Goal: Communication & Community: Participate in discussion

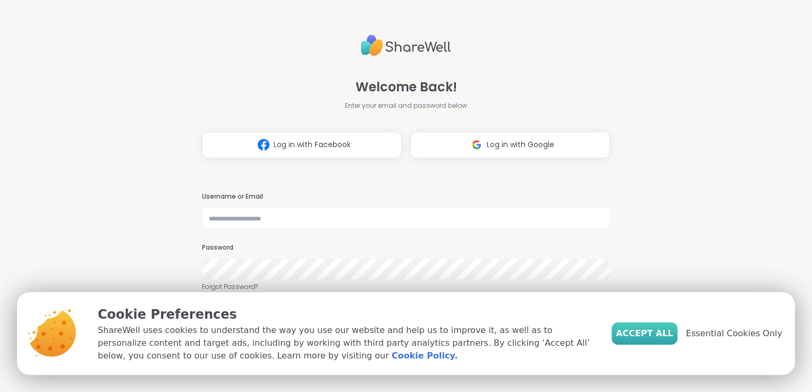
click at [646, 335] on span "Accept All" at bounding box center [644, 333] width 57 height 13
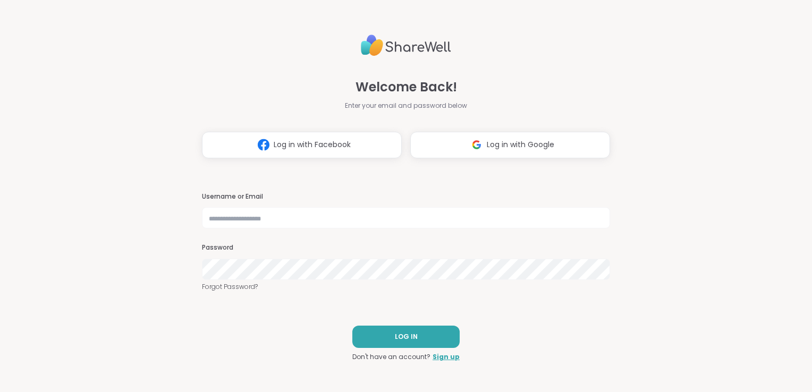
click at [438, 231] on div "Username or Email Password Forgot Password?" at bounding box center [406, 242] width 408 height 100
click at [432, 221] on input "text" at bounding box center [406, 217] width 408 height 21
type input "**********"
click at [385, 346] on button "LOG IN" at bounding box center [405, 337] width 107 height 22
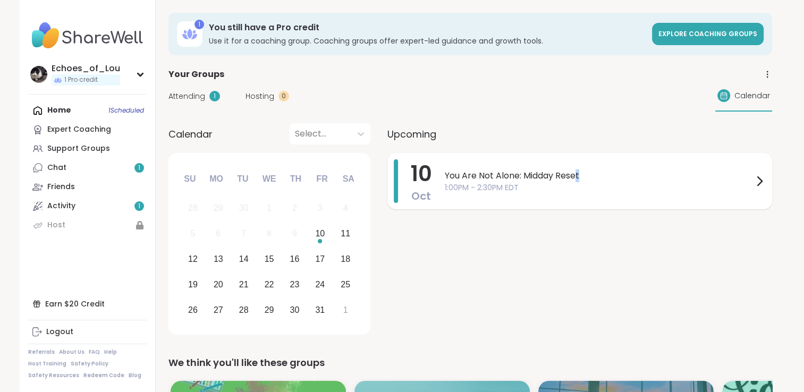
drag, startPoint x: 802, startPoint y: 115, endPoint x: 580, endPoint y: 175, distance: 229.3
click at [580, 175] on span "You Are Not Alone: Midday Reset" at bounding box center [599, 176] width 308 height 13
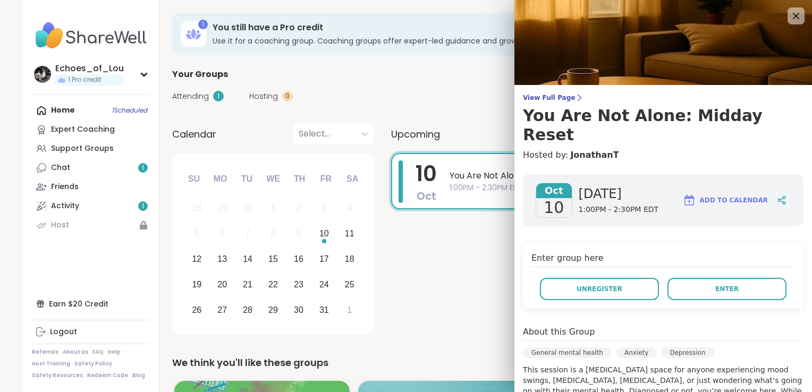
drag, startPoint x: 798, startPoint y: 219, endPoint x: 472, endPoint y: 271, distance: 330.4
click at [472, 271] on div "10 Oct You Are Not Alone: Midday Reset 1:00PM - 2:30PM EDT" at bounding box center [583, 246] width 385 height 186
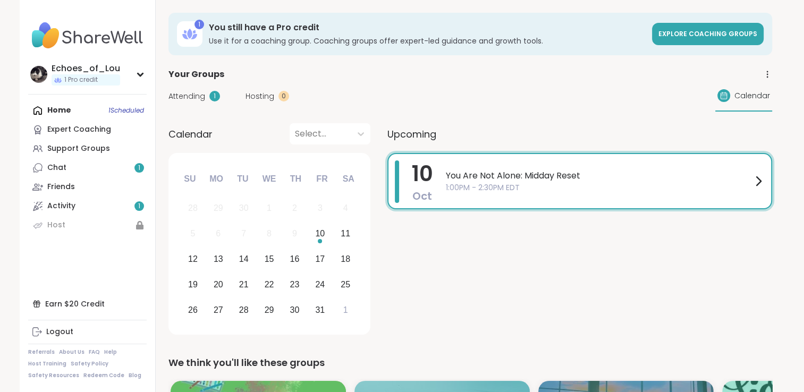
click at [725, 173] on span "You Are Not Alone: Midday Reset" at bounding box center [599, 176] width 306 height 13
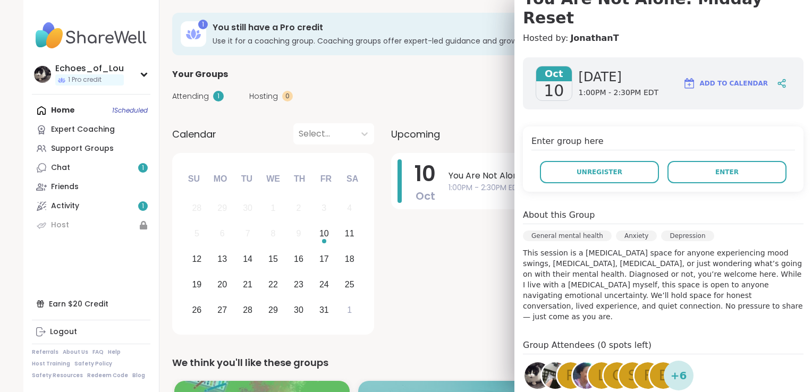
scroll to position [154, 0]
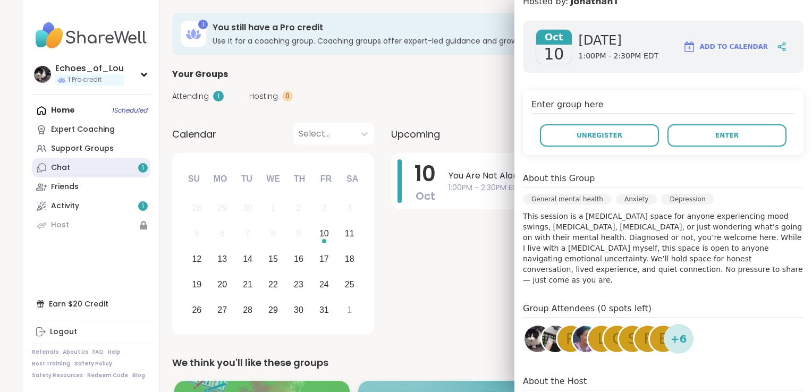
click at [87, 174] on link "Chat 1" at bounding box center [91, 167] width 119 height 19
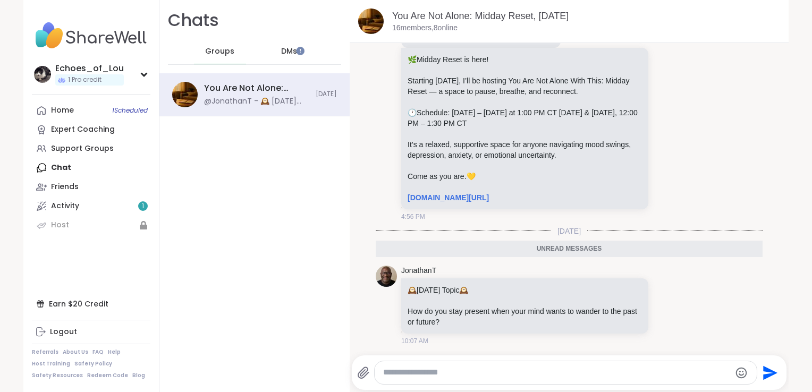
click at [281, 53] on span "DMs" at bounding box center [289, 51] width 16 height 11
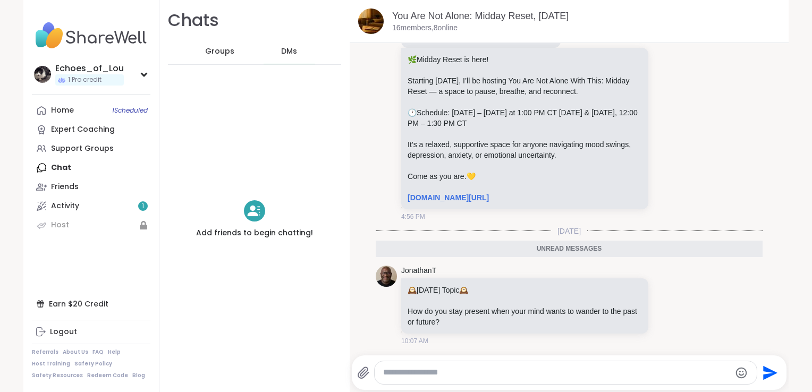
click at [103, 36] on img at bounding box center [91, 35] width 119 height 37
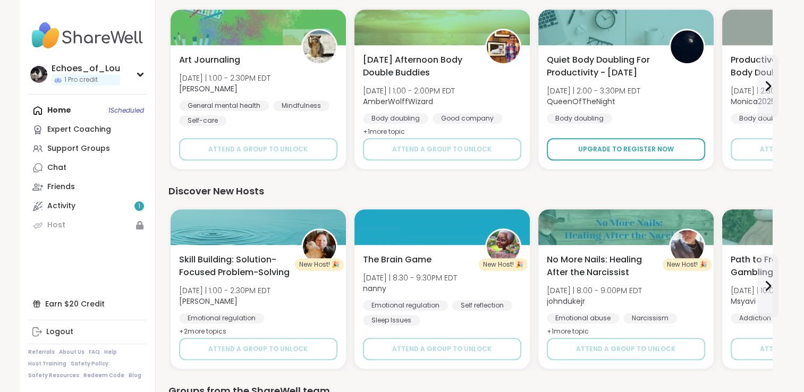
scroll to position [731, 0]
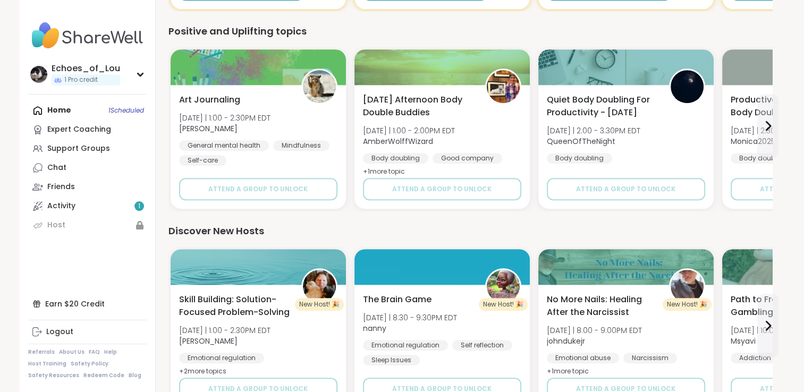
click at [81, 111] on div "Home 1 Scheduled Expert Coaching Support Groups Chat Friends Activity 1 Host" at bounding box center [87, 168] width 119 height 134
click at [121, 106] on div "Home 1 Scheduled Expert Coaching Support Groups Chat Friends Activity 1 Host" at bounding box center [87, 168] width 119 height 134
click at [58, 112] on div "Home 1 Scheduled Expert Coaching Support Groups Chat Friends Activity 1 Host" at bounding box center [87, 168] width 119 height 134
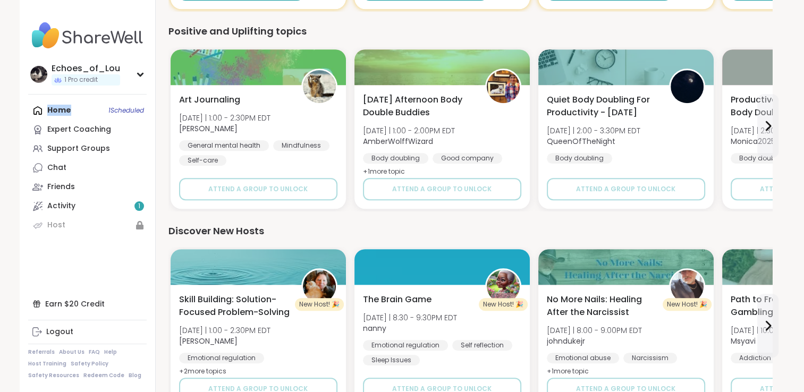
click at [58, 112] on div "Home 1 Scheduled Expert Coaching Support Groups Chat Friends Activity 1 Host" at bounding box center [87, 168] width 119 height 134
drag, startPoint x: 58, startPoint y: 112, endPoint x: 96, endPoint y: 111, distance: 37.8
click at [96, 111] on div "Home 1 Scheduled Expert Coaching Support Groups Chat Friends Activity 1 Host" at bounding box center [87, 168] width 119 height 134
click at [40, 109] on div "Home 1 Scheduled Expert Coaching Support Groups Chat Friends Activity 1 Host" at bounding box center [87, 168] width 119 height 134
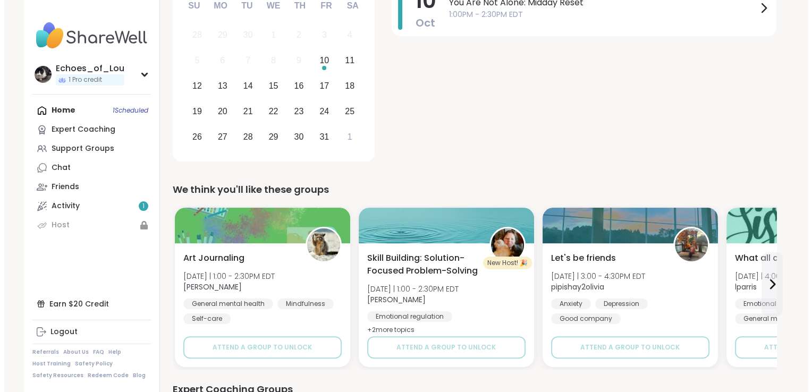
scroll to position [0, 0]
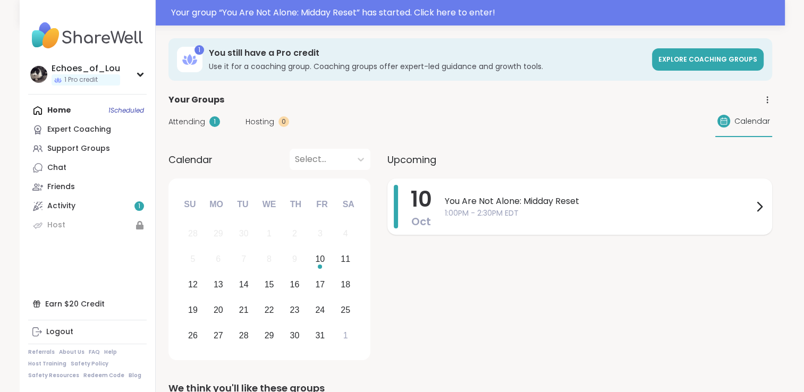
click at [761, 200] on icon at bounding box center [759, 206] width 13 height 13
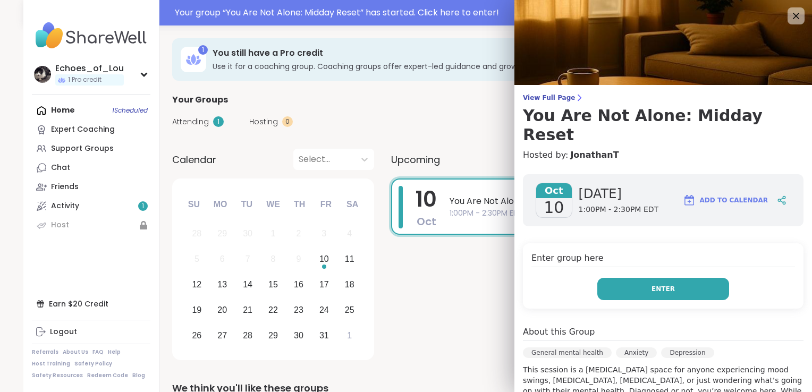
drag, startPoint x: 683, startPoint y: 262, endPoint x: 670, endPoint y: 267, distance: 14.3
click at [670, 278] on button "Enter" at bounding box center [664, 289] width 132 height 22
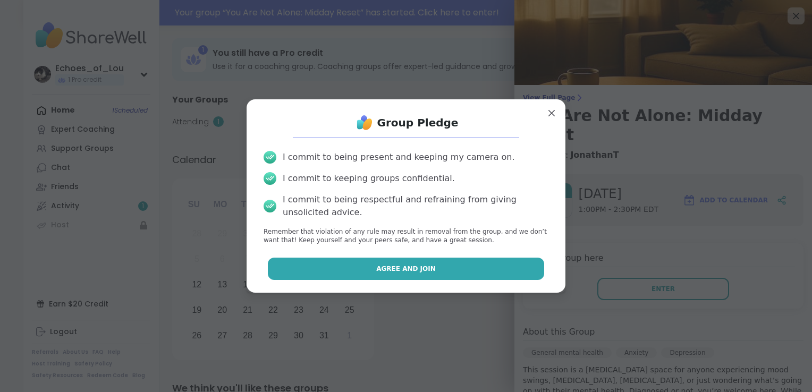
click at [426, 267] on button "Agree and Join" at bounding box center [406, 269] width 277 height 22
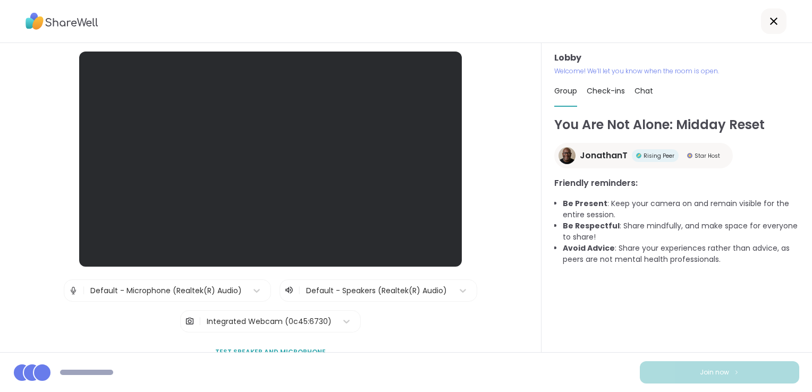
scroll to position [55, 0]
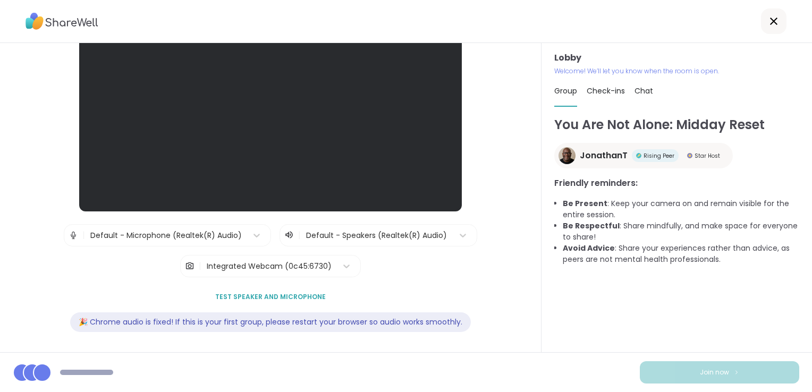
drag, startPoint x: 530, startPoint y: 329, endPoint x: 302, endPoint y: 179, distance: 272.9
drag, startPoint x: 302, startPoint y: 179, endPoint x: 160, endPoint y: 268, distance: 168.0
click at [160, 268] on div "| Default - Microphone (Realtek(R) Audio) | Default - Speakers (Realtek(R) Audi…" at bounding box center [271, 250] width 414 height 53
drag, startPoint x: 668, startPoint y: 377, endPoint x: 601, endPoint y: 329, distance: 82.5
drag, startPoint x: 601, startPoint y: 329, endPoint x: 550, endPoint y: 309, distance: 55.0
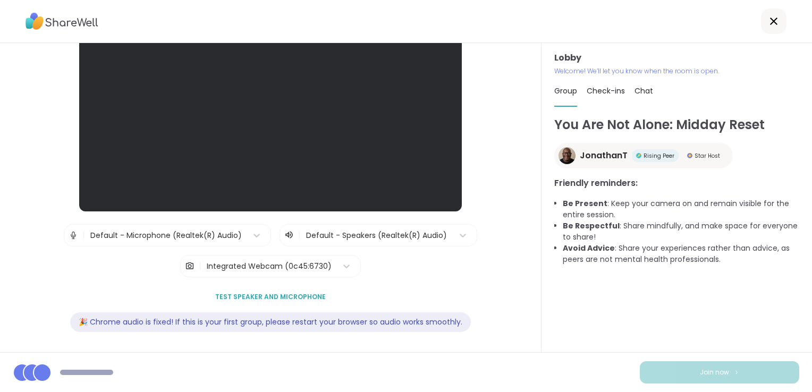
click at [554, 309] on div "You Are Not Alone: Midday Reset JonathanT Rising Peer Star Host Friendly remind…" at bounding box center [676, 229] width 245 height 228
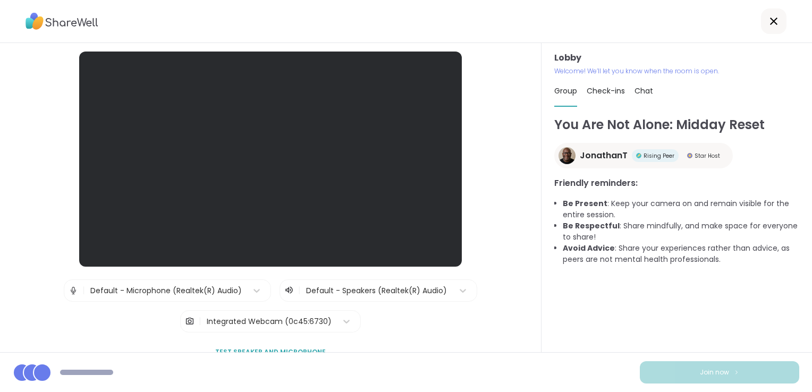
click at [290, 349] on span "Test speaker and microphone" at bounding box center [270, 353] width 111 height 10
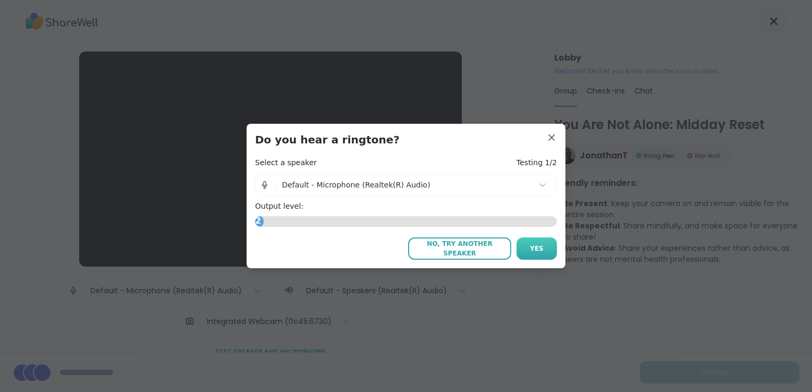
click at [530, 248] on span "Yes" at bounding box center [537, 249] width 14 height 10
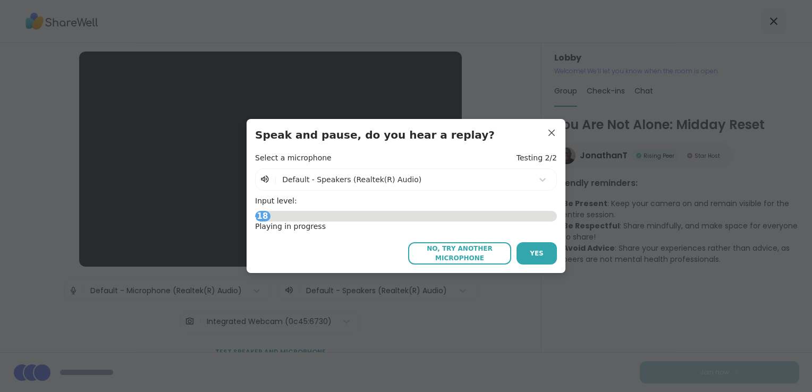
drag, startPoint x: 527, startPoint y: 248, endPoint x: 531, endPoint y: 256, distance: 9.3
click at [531, 256] on span "Yes" at bounding box center [537, 254] width 14 height 10
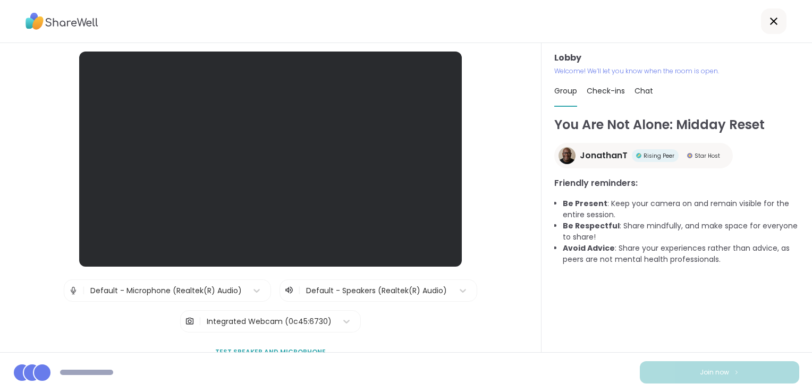
click at [768, 24] on icon at bounding box center [774, 21] width 13 height 13
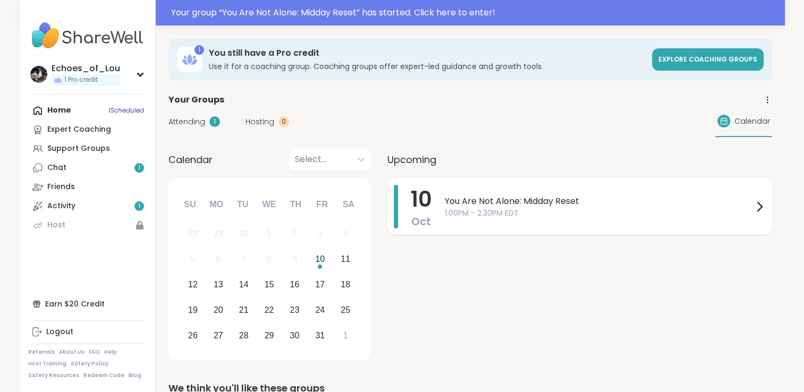
click at [490, 197] on span "You Are Not Alone: Midday Reset" at bounding box center [599, 201] width 308 height 13
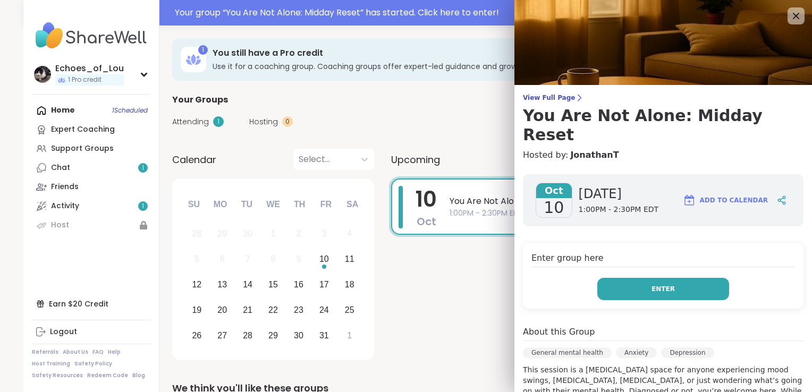
click at [615, 278] on button "Enter" at bounding box center [664, 289] width 132 height 22
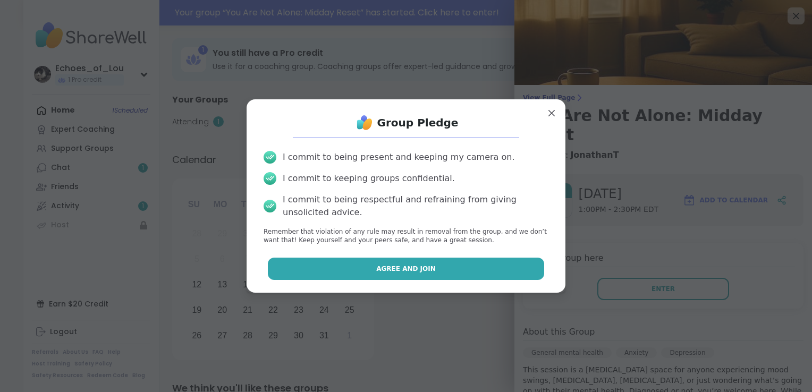
click at [469, 267] on button "Agree and Join" at bounding box center [406, 269] width 277 height 22
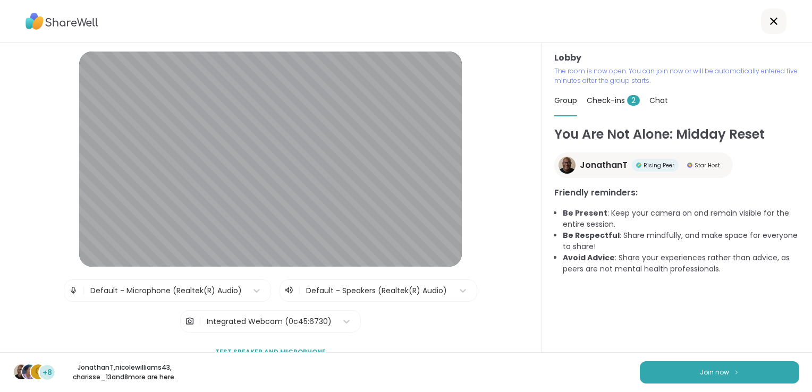
click at [604, 106] on div "Check-ins 2" at bounding box center [613, 101] width 53 height 30
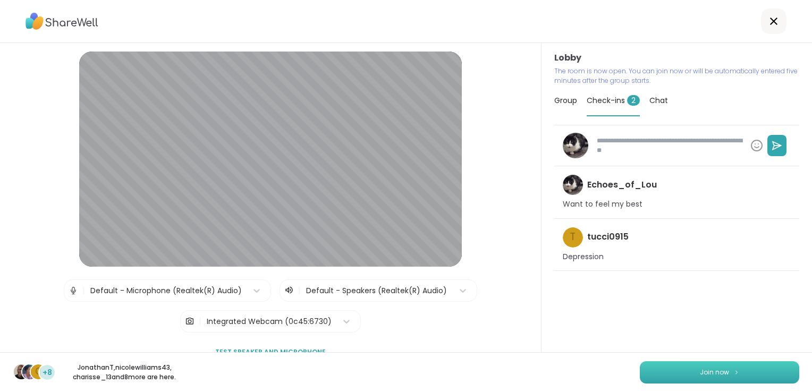
click at [693, 366] on button "Join now" at bounding box center [719, 372] width 159 height 22
type textarea "*"
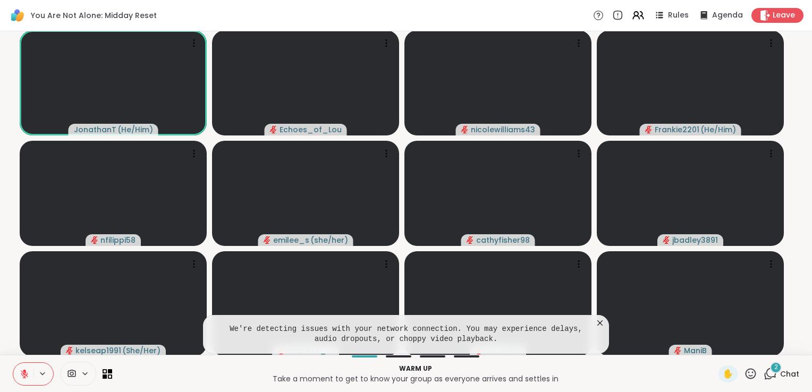
click at [597, 325] on icon at bounding box center [600, 323] width 11 height 11
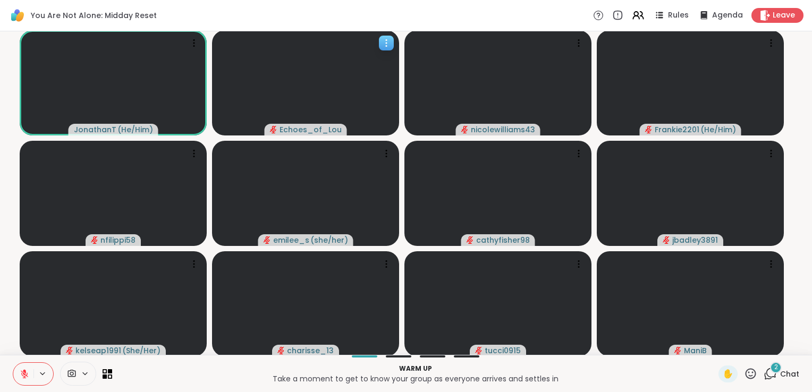
click at [383, 39] on icon at bounding box center [386, 43] width 11 height 11
click at [85, 373] on icon at bounding box center [85, 373] width 9 height 9
click at [104, 372] on icon at bounding box center [108, 374] width 10 height 10
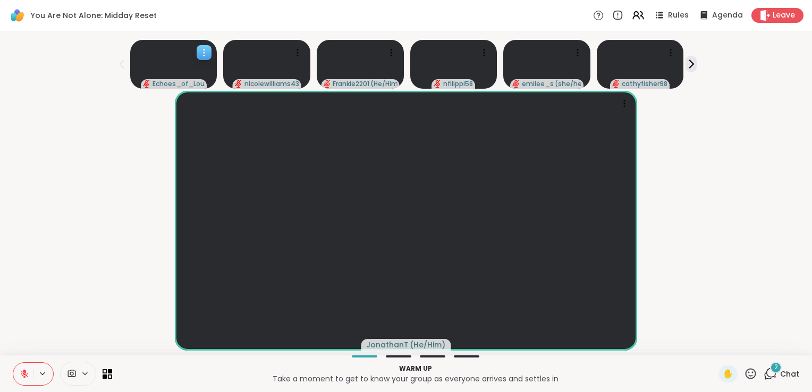
click at [201, 51] on icon at bounding box center [204, 52] width 11 height 11
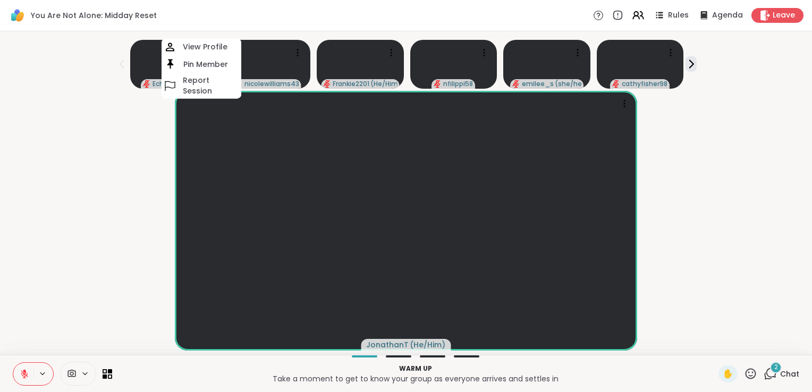
click at [764, 372] on icon at bounding box center [770, 373] width 13 height 13
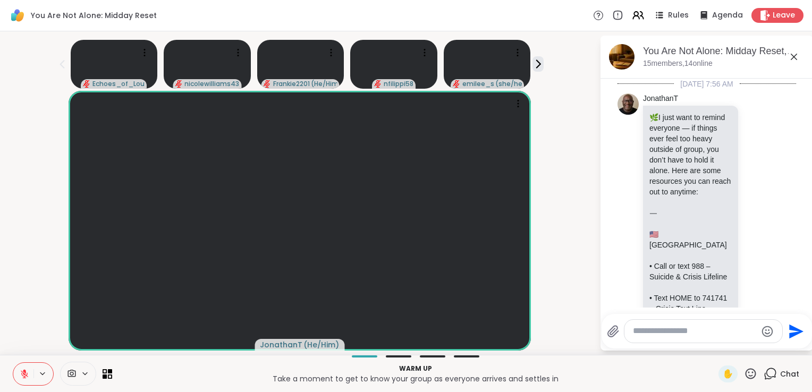
scroll to position [1261, 0]
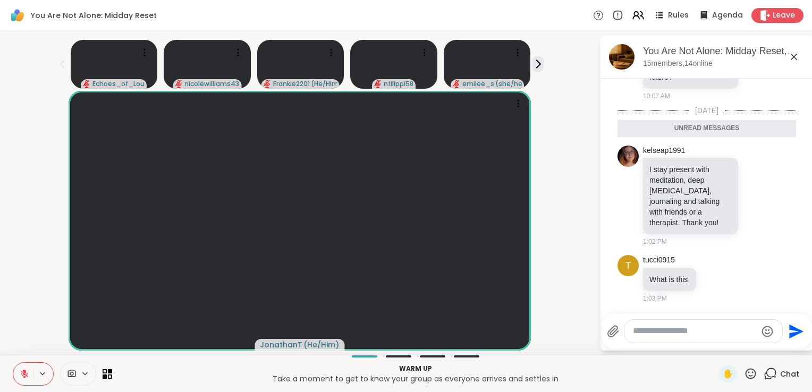
click at [81, 373] on icon at bounding box center [85, 373] width 9 height 9
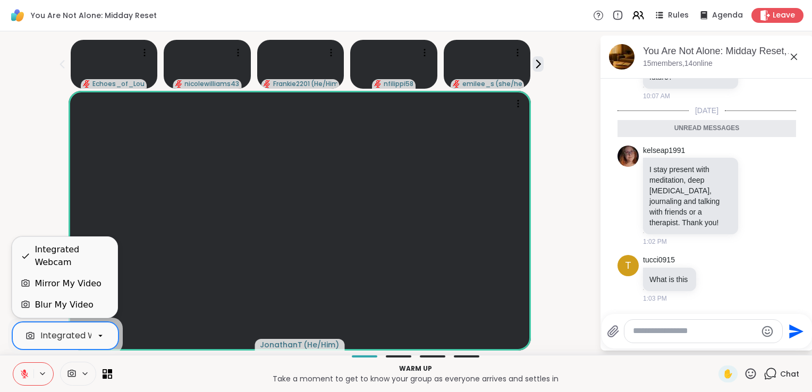
click at [96, 335] on icon at bounding box center [101, 336] width 10 height 10
click at [80, 305] on div "Blur My Video" at bounding box center [64, 305] width 58 height 13
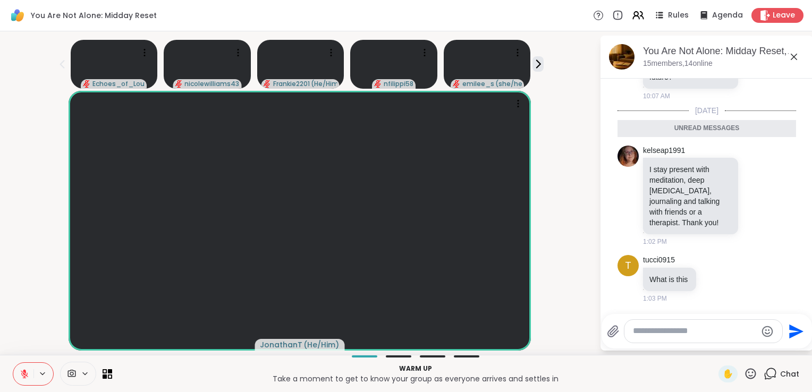
click at [570, 248] on div "JonathanT ( He/Him )" at bounding box center [299, 221] width 587 height 260
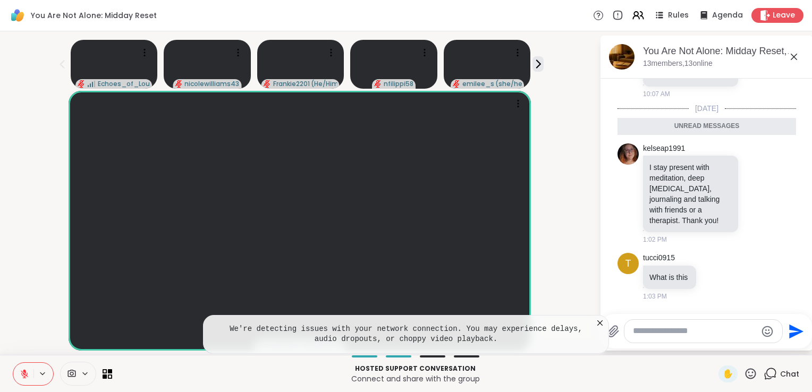
click at [599, 324] on icon at bounding box center [600, 323] width 11 height 11
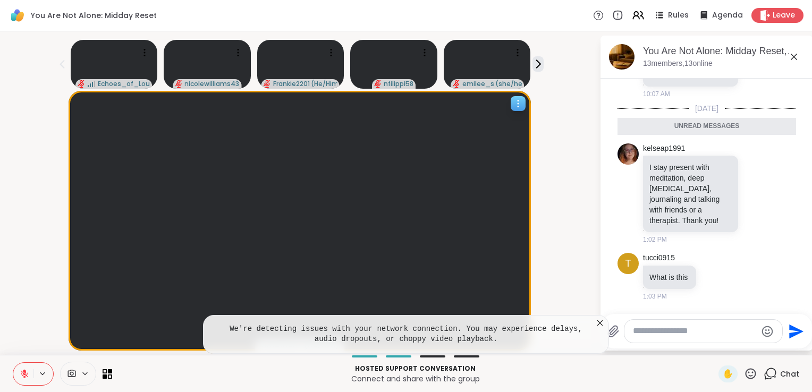
click at [514, 101] on icon at bounding box center [518, 103] width 11 height 11
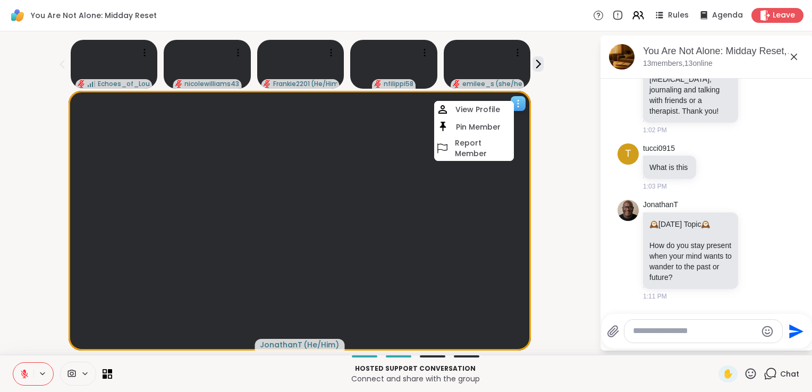
scroll to position [1356, 0]
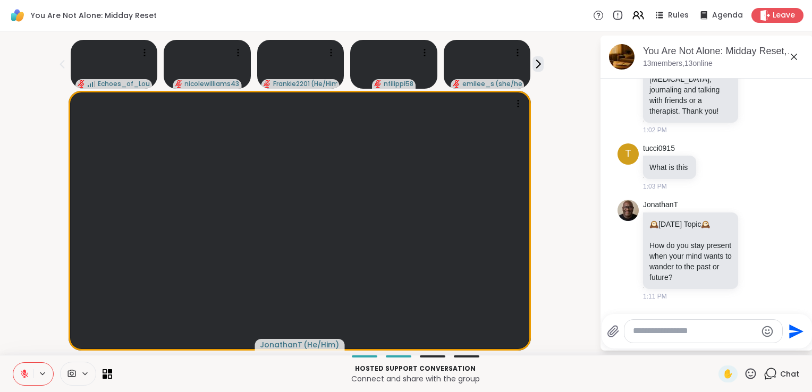
click at [553, 234] on div "JonathanT ( He/Him )" at bounding box center [299, 221] width 587 height 260
click at [536, 68] on icon at bounding box center [538, 63] width 11 height 11
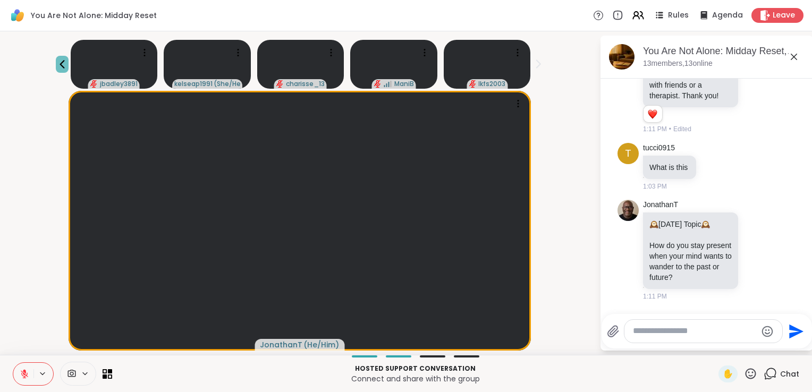
click at [61, 63] on icon at bounding box center [62, 64] width 5 height 9
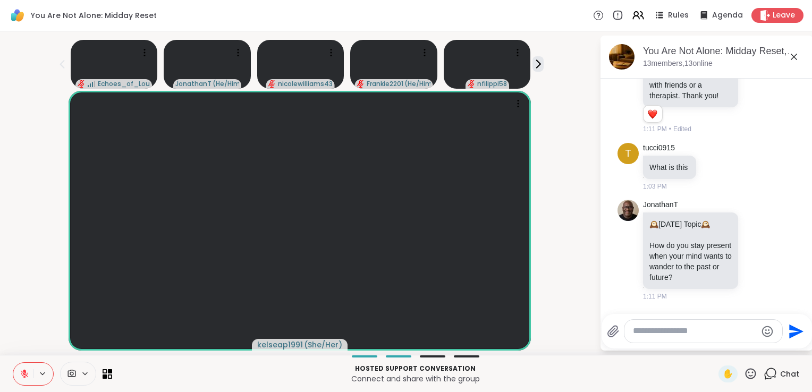
click at [746, 378] on icon at bounding box center [751, 373] width 11 height 11
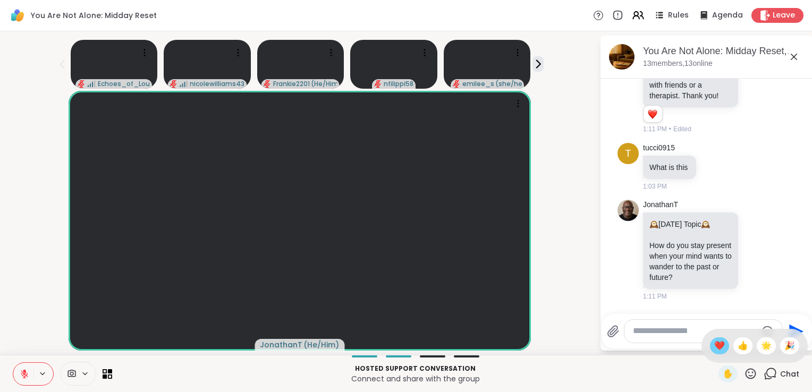
click at [714, 342] on span "❤️" at bounding box center [719, 346] width 11 height 13
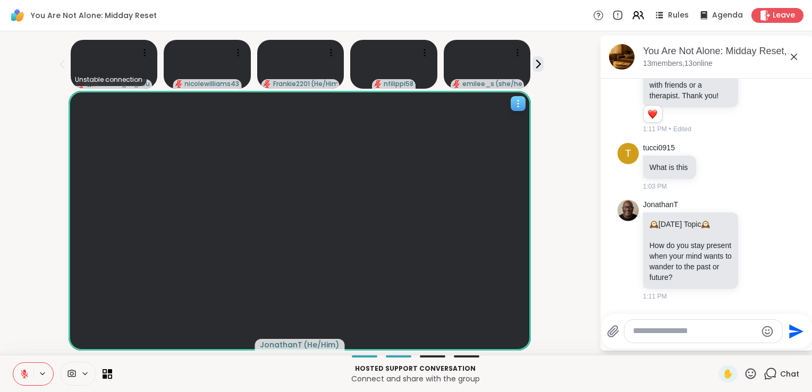
click at [516, 107] on icon at bounding box center [518, 103] width 11 height 11
click at [560, 181] on div "JonathanT ( He/Him )" at bounding box center [299, 221] width 587 height 260
click at [585, 107] on div "JonathanT ( He/Him )" at bounding box center [299, 221] width 587 height 260
click at [82, 373] on icon at bounding box center [85, 373] width 9 height 9
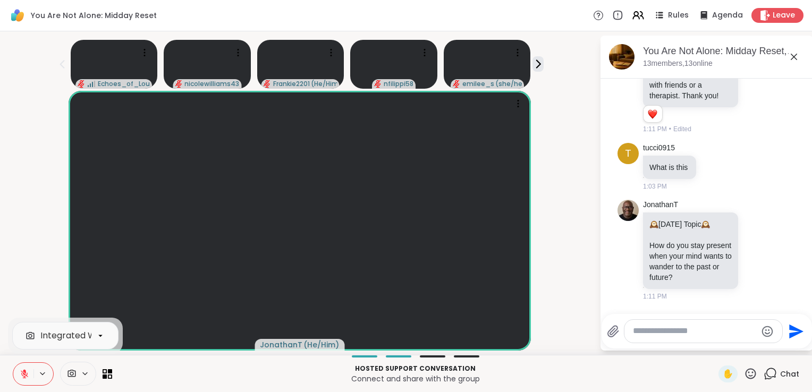
click at [104, 337] on icon at bounding box center [101, 336] width 10 height 10
click at [43, 213] on div "JonathanT ( He/Him )" at bounding box center [299, 221] width 587 height 260
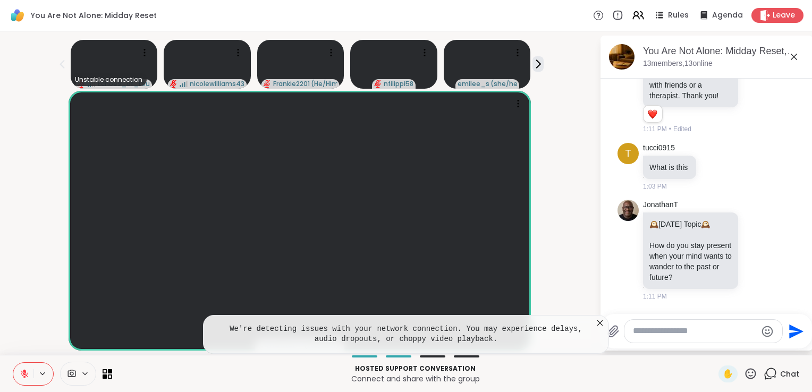
click at [600, 321] on icon at bounding box center [600, 323] width 11 height 11
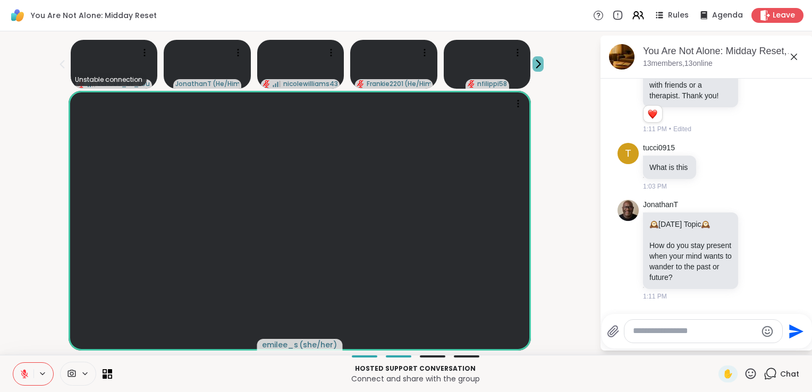
click at [538, 69] on icon at bounding box center [538, 63] width 11 height 11
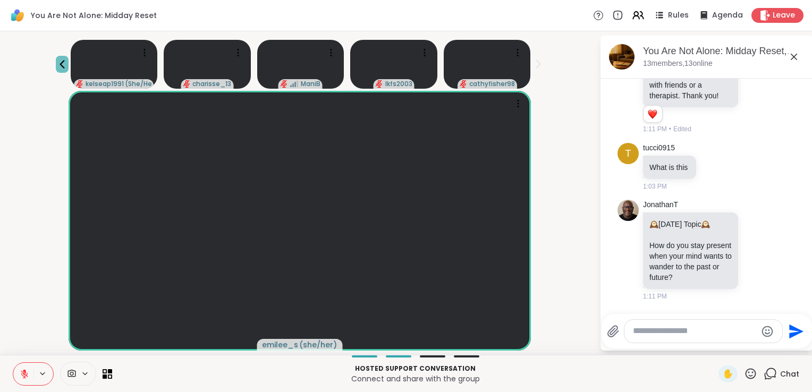
click at [63, 58] on icon at bounding box center [62, 64] width 13 height 13
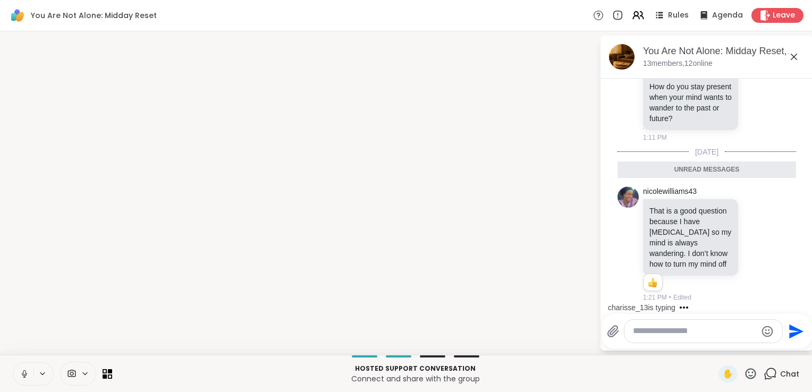
scroll to position [1507, 0]
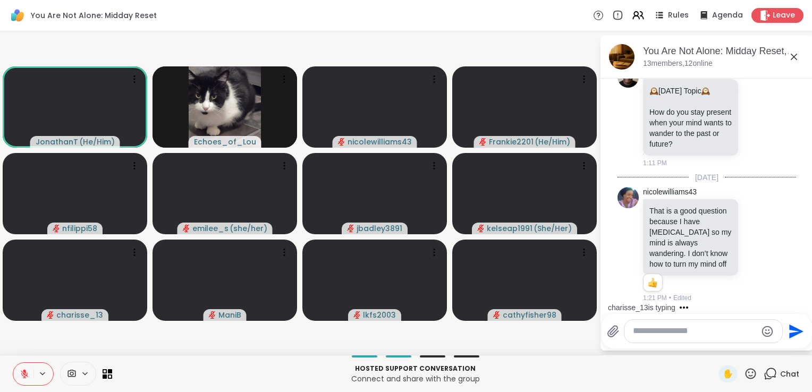
click at [39, 376] on icon at bounding box center [42, 373] width 9 height 9
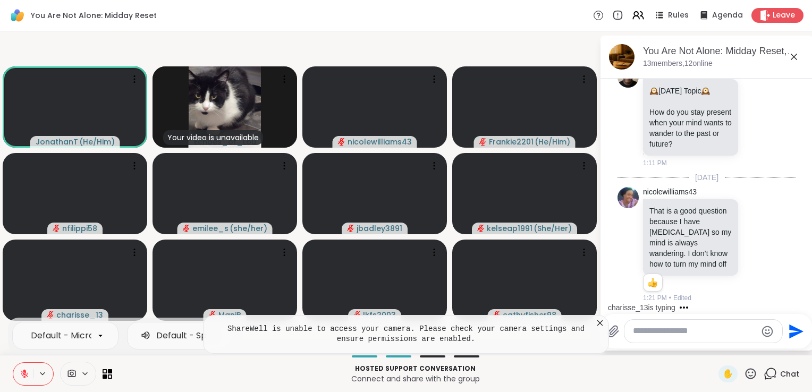
click at [79, 373] on span at bounding box center [71, 374] width 20 height 10
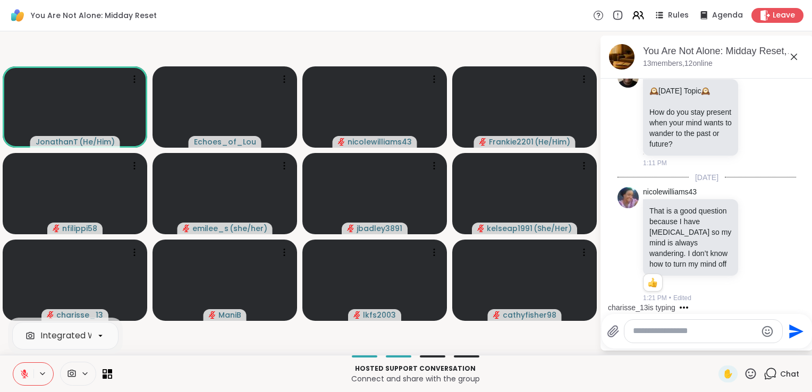
click at [81, 373] on icon at bounding box center [85, 373] width 9 height 9
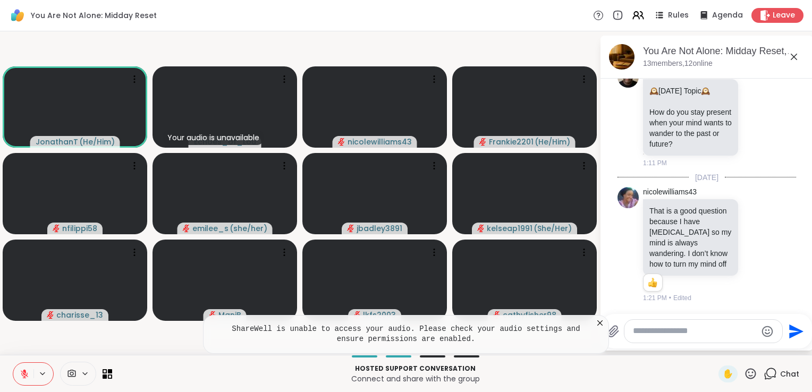
click at [87, 374] on icon at bounding box center [85, 373] width 9 height 9
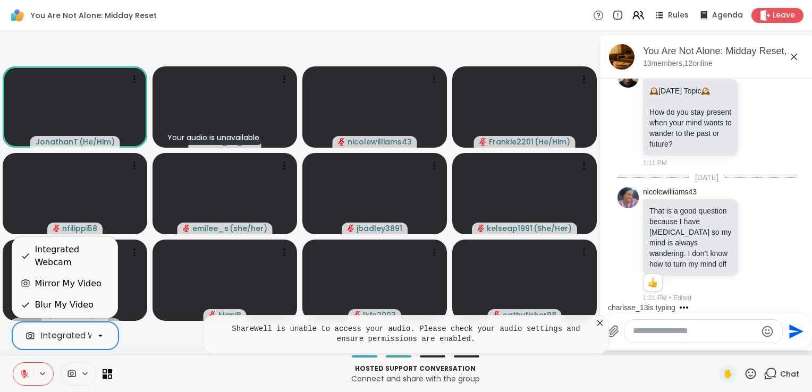
click at [102, 337] on icon at bounding box center [101, 336] width 10 height 10
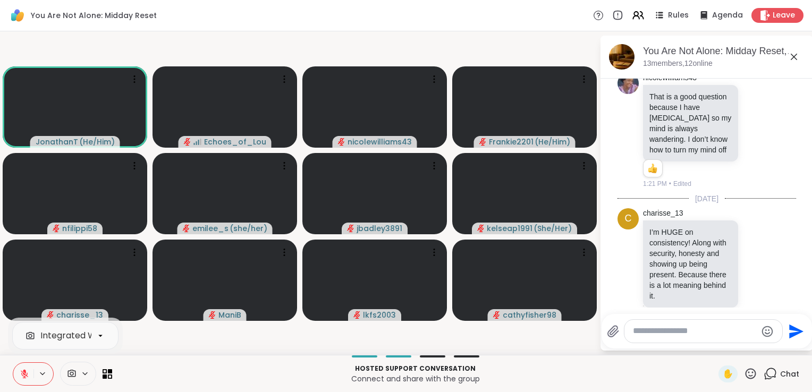
scroll to position [1627, 0]
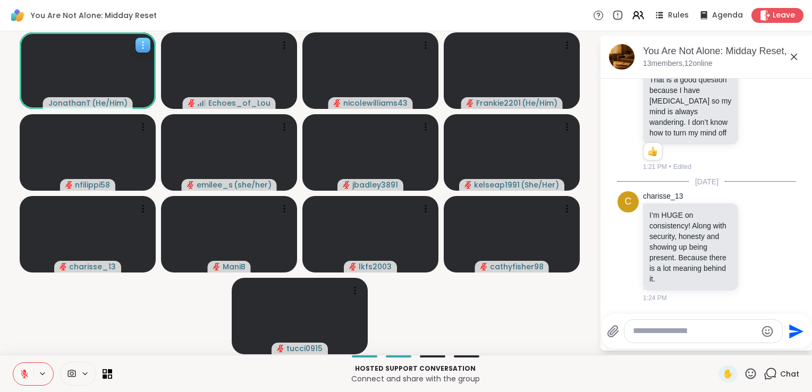
click at [144, 46] on icon at bounding box center [143, 45] width 11 height 11
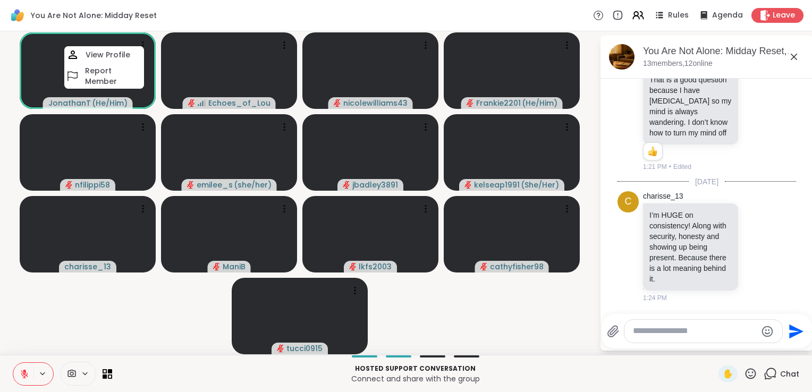
click at [33, 312] on video-player-container "JonathanT ( He/Him ) View Profile Report Member Echoes_of_Lou nicolewilliams43 …" at bounding box center [299, 193] width 587 height 315
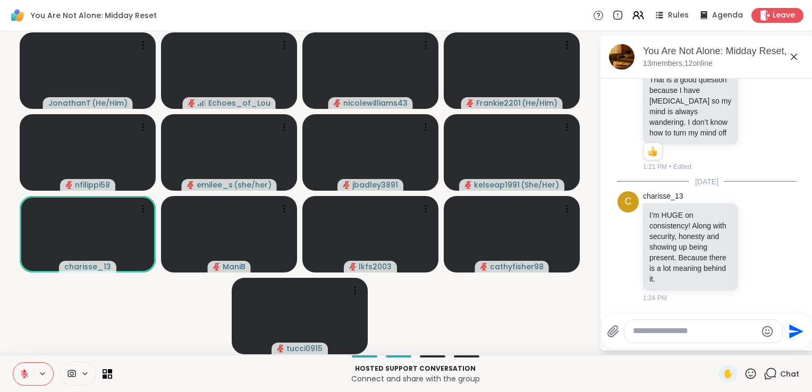
click at [649, 327] on textarea "Type your message" at bounding box center [695, 331] width 124 height 11
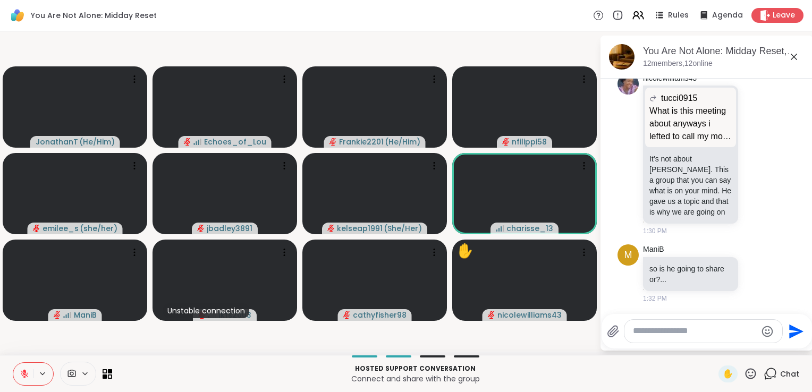
scroll to position [2386, 0]
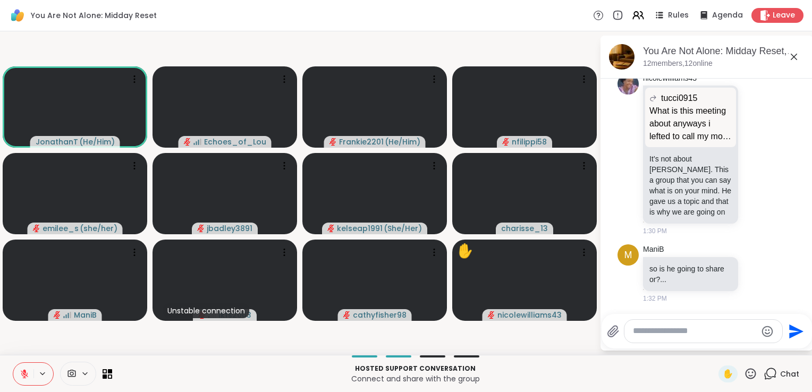
click at [658, 326] on textarea "Type your message" at bounding box center [695, 331] width 124 height 11
click at [746, 372] on icon at bounding box center [751, 373] width 11 height 11
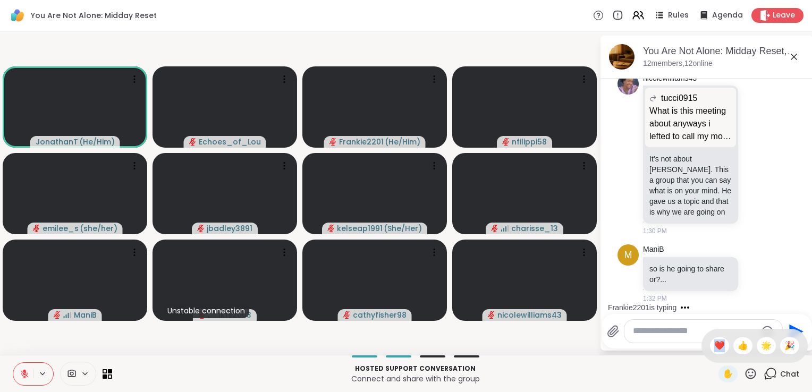
click at [746, 372] on icon at bounding box center [751, 373] width 11 height 11
click at [745, 372] on icon at bounding box center [750, 373] width 13 height 13
click at [746, 372] on icon at bounding box center [751, 373] width 11 height 11
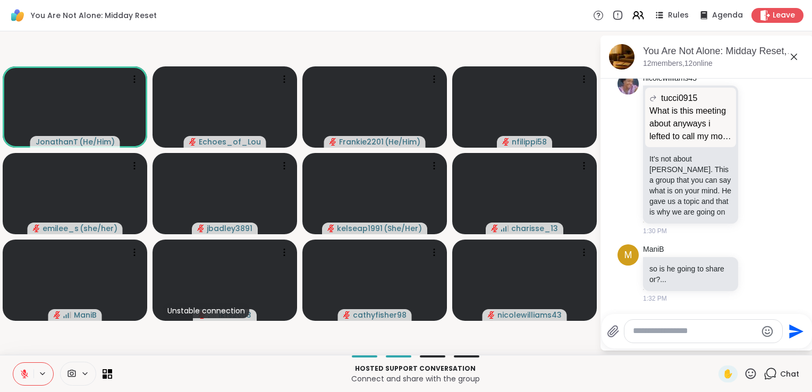
click at [649, 358] on div "Hosted support conversation Connect and share with the group ✋ Chat" at bounding box center [406, 373] width 812 height 37
click at [591, 337] on video-player-container "JonathanT ( He/Him ) Echoes_of_Lou Frankie2201 ( He/Him ) nfilippi58 [PERSON_NA…" at bounding box center [299, 193] width 587 height 315
click at [593, 337] on div "JonathanT ( He/Him ) Echoes_of_Lou Frankie2201 ( He/Him ) nfilippi58 [PERSON_NA…" at bounding box center [406, 193] width 812 height 324
drag, startPoint x: 593, startPoint y: 337, endPoint x: 587, endPoint y: 337, distance: 6.4
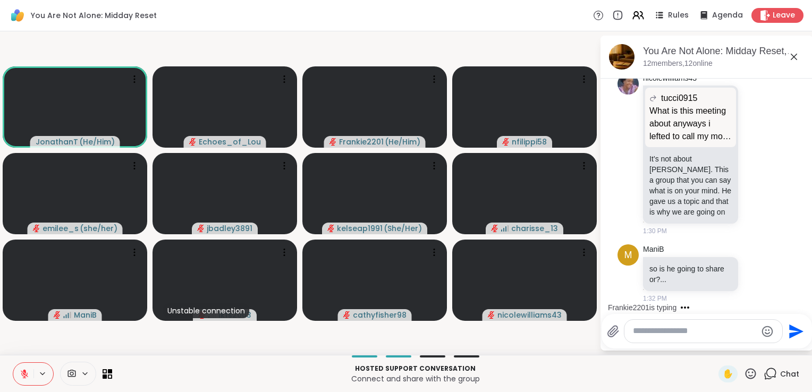
click at [587, 337] on video-player-container "JonathanT ( He/Him ) Echoes_of_Lou Frankie2201 ( He/Him ) nfilippi58 [PERSON_NA…" at bounding box center [299, 193] width 587 height 315
click at [581, 338] on video-player-container "JonathanT ( He/Him ) Echoes_of_Lou Frankie2201 ( He/Him ) nfilippi58 [PERSON_NA…" at bounding box center [299, 193] width 587 height 315
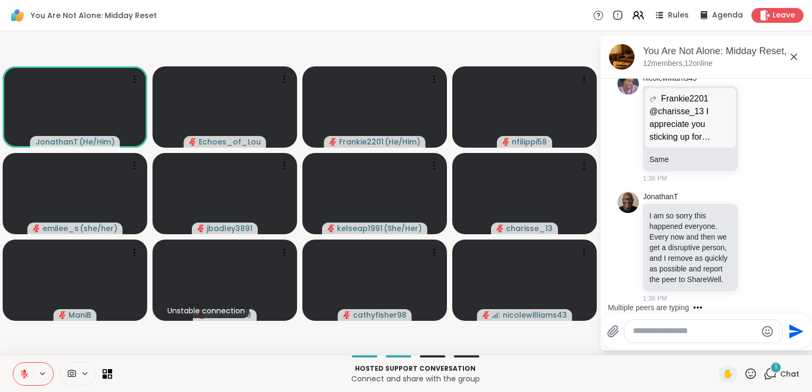
scroll to position [3016, 0]
click at [684, 329] on textarea "Type your message" at bounding box center [695, 331] width 124 height 11
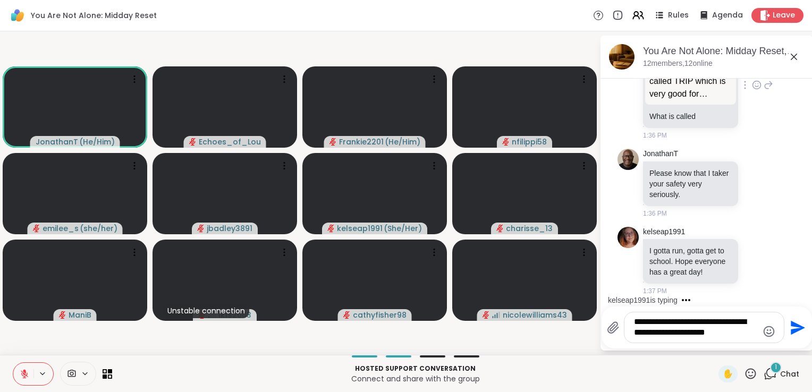
scroll to position [3421, 0]
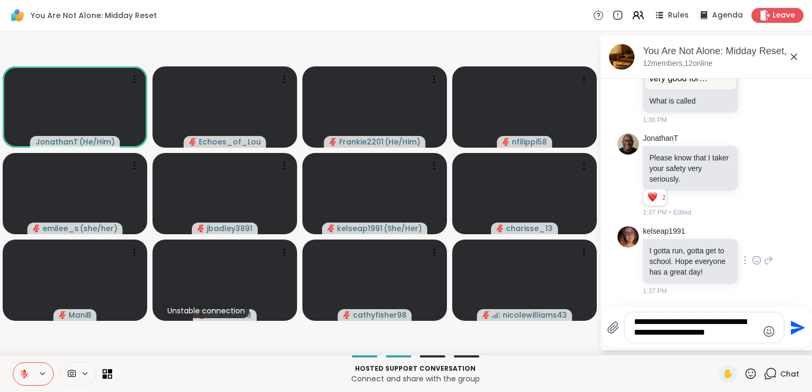
type textarea "**********"
click at [741, 267] on div at bounding box center [746, 260] width 10 height 13
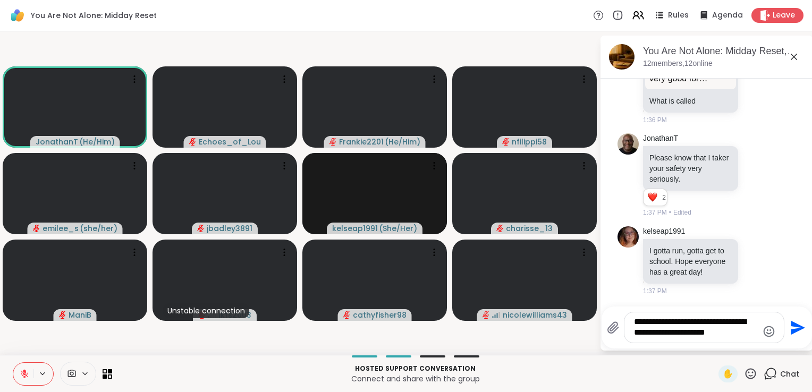
scroll to position [3555, 0]
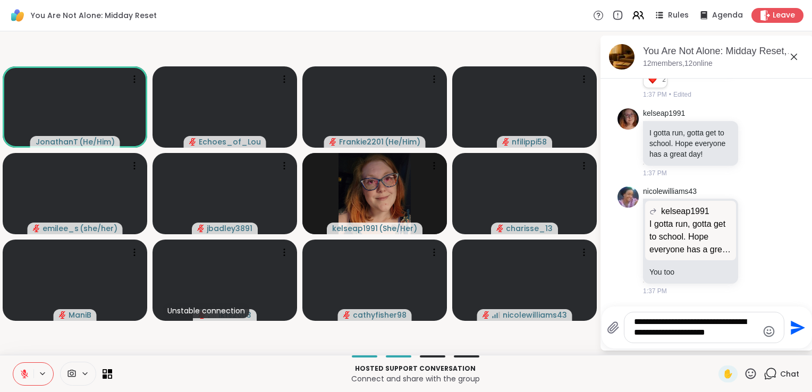
click at [703, 326] on textarea "**********" at bounding box center [696, 328] width 124 height 22
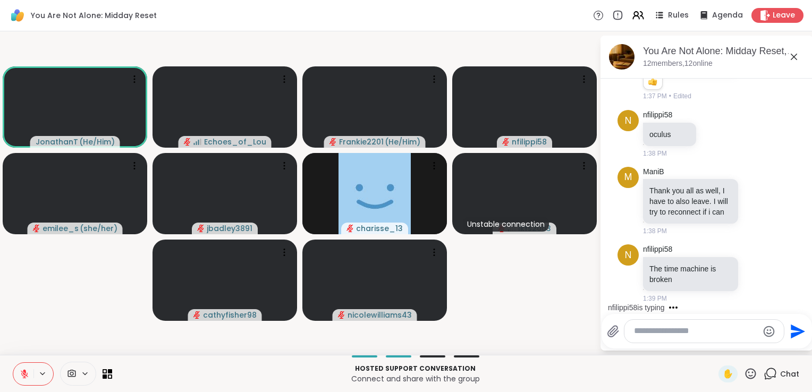
scroll to position [3933, 0]
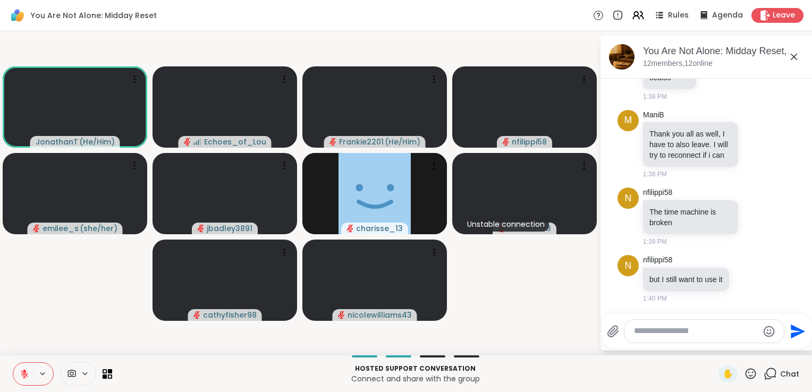
click at [712, 326] on div at bounding box center [704, 331] width 159 height 23
click at [710, 326] on div at bounding box center [704, 331] width 159 height 23
click at [712, 326] on div at bounding box center [704, 331] width 159 height 23
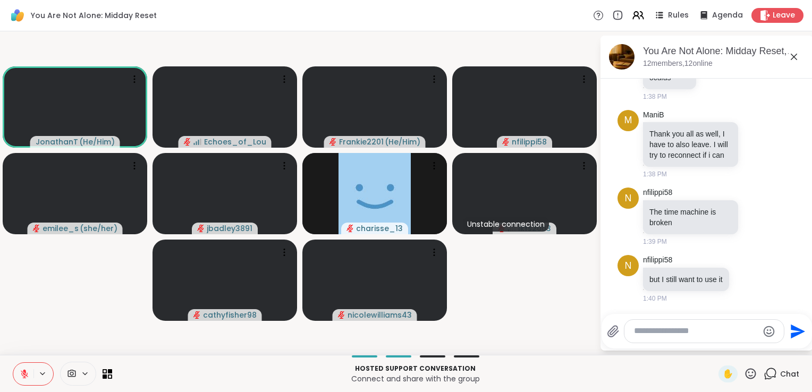
click at [712, 326] on div at bounding box center [704, 331] width 159 height 23
click at [710, 326] on div at bounding box center [704, 331] width 159 height 23
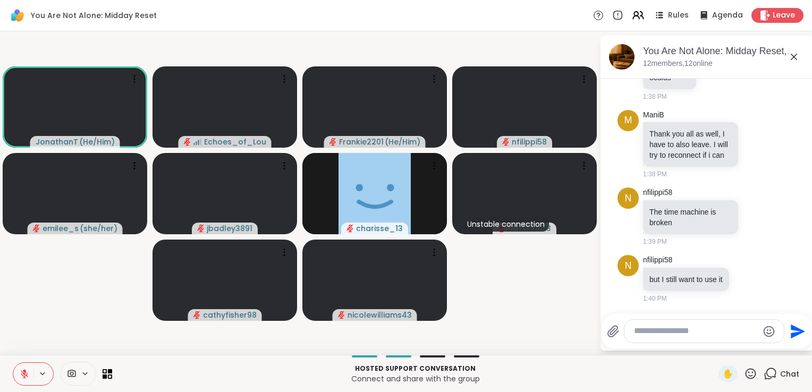
click at [710, 326] on div at bounding box center [704, 331] width 159 height 23
click at [711, 326] on div at bounding box center [704, 331] width 159 height 23
click at [714, 326] on div at bounding box center [704, 331] width 159 height 23
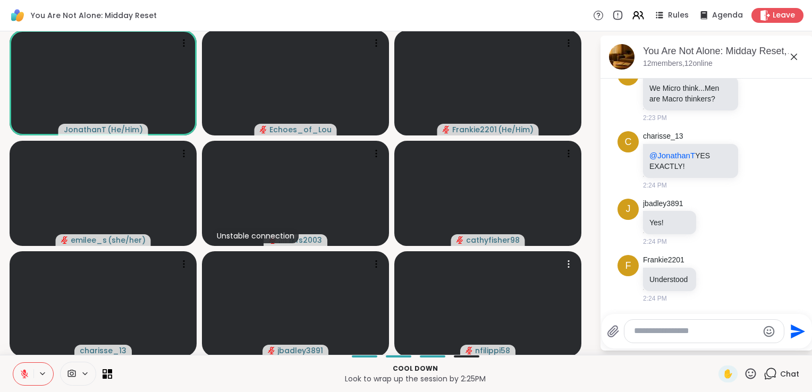
scroll to position [6146, 0]
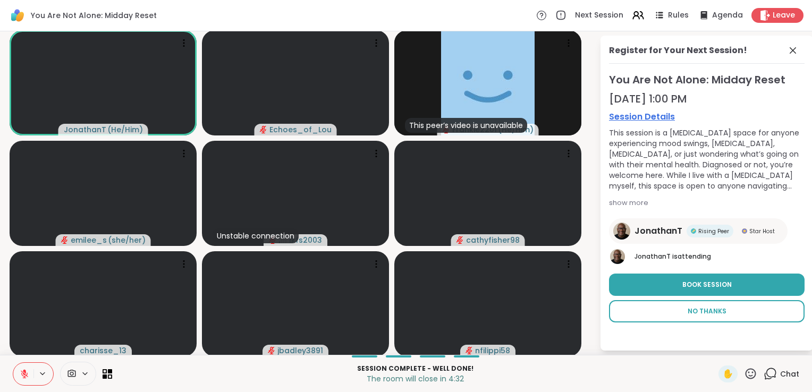
click at [698, 305] on button "No Thanks" at bounding box center [707, 311] width 196 height 22
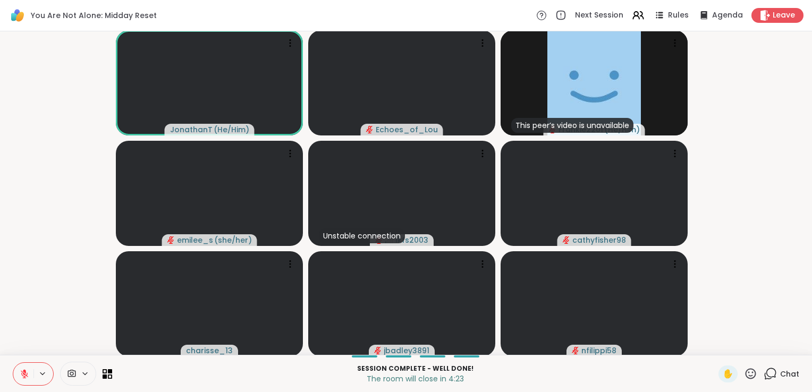
click at [780, 373] on span "Chat" at bounding box center [789, 374] width 19 height 11
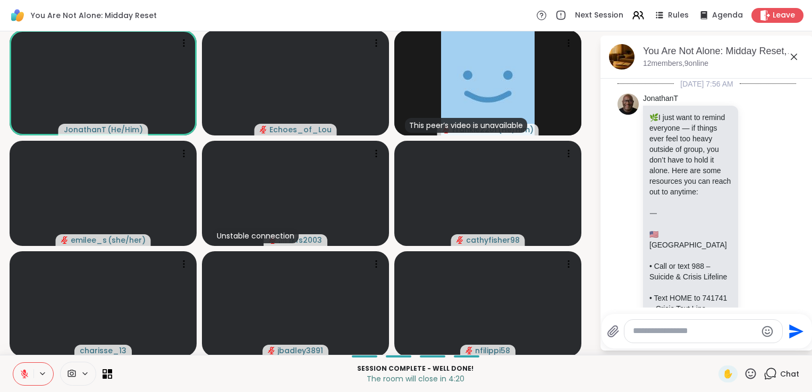
click at [685, 335] on textarea "Type your message" at bounding box center [695, 331] width 124 height 11
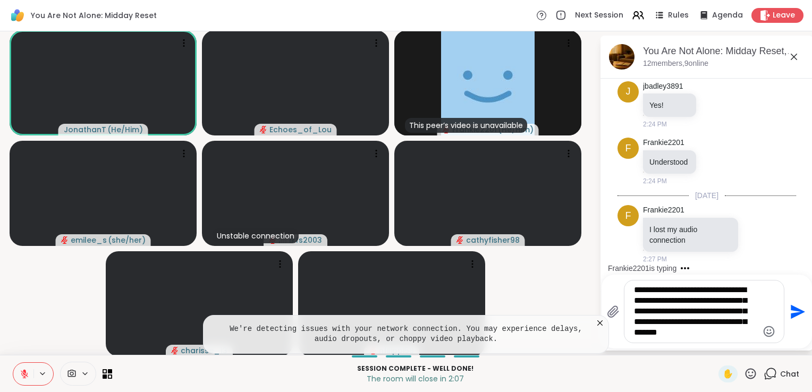
scroll to position [6253, 0]
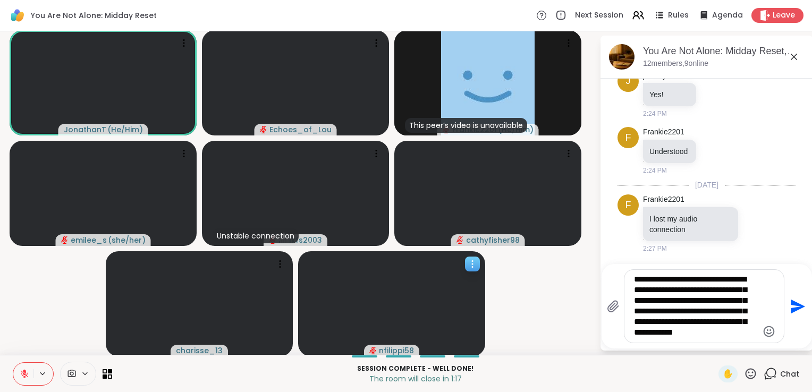
type textarea "**********"
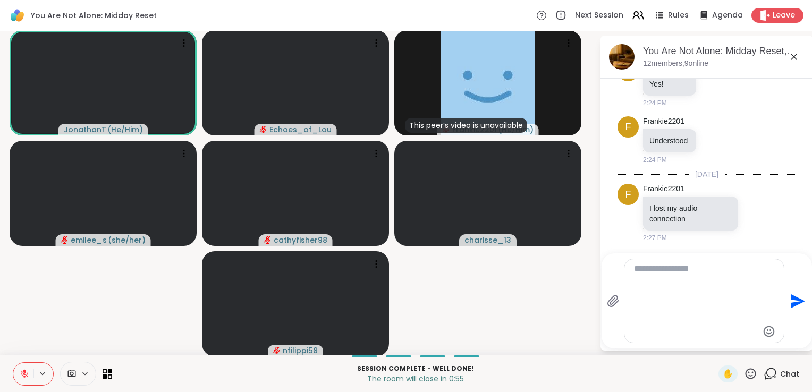
scroll to position [6365, 0]
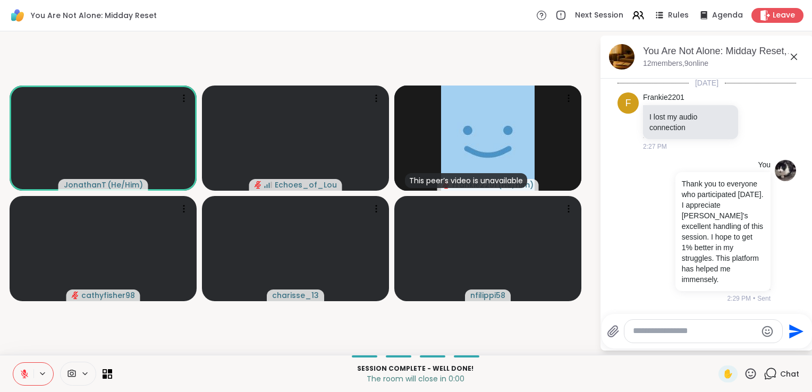
click at [744, 369] on icon at bounding box center [750, 373] width 13 height 13
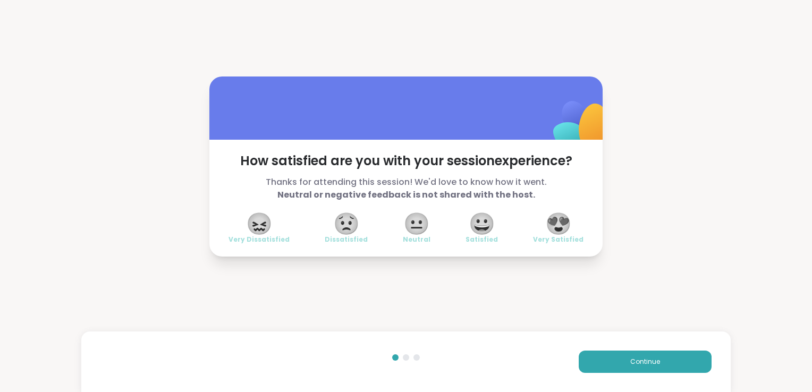
click at [565, 227] on span "😍" at bounding box center [558, 223] width 27 height 19
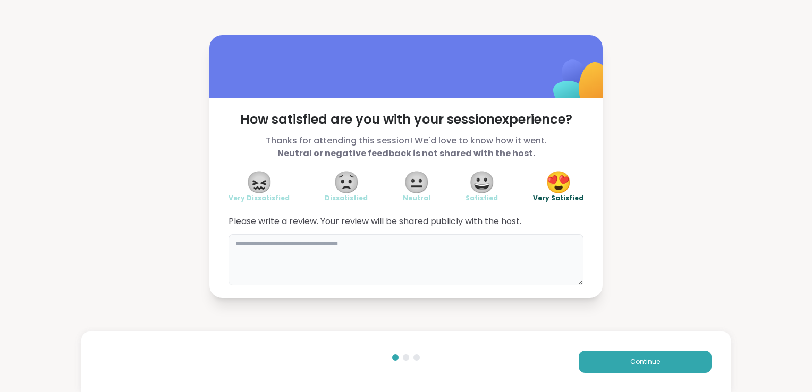
click at [511, 249] on textarea at bounding box center [406, 259] width 355 height 51
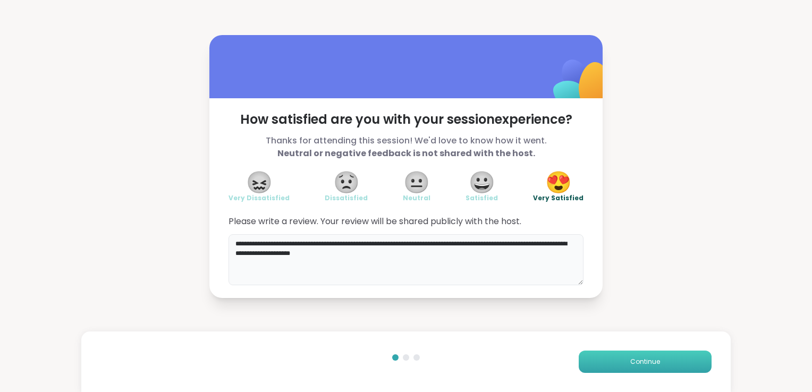
type textarea "**********"
click at [625, 356] on button "Continue" at bounding box center [645, 362] width 133 height 22
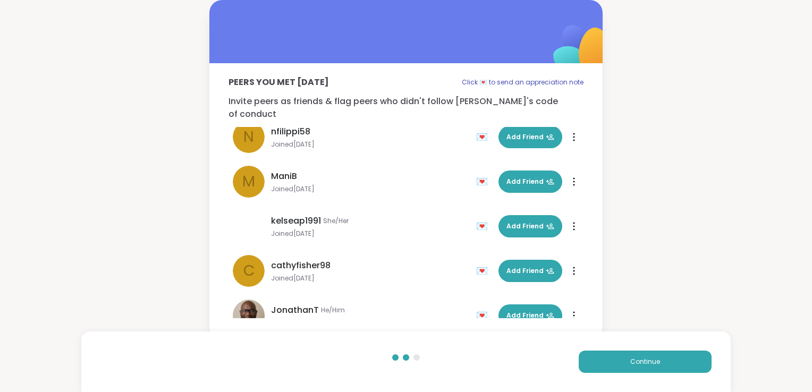
scroll to position [300, 0]
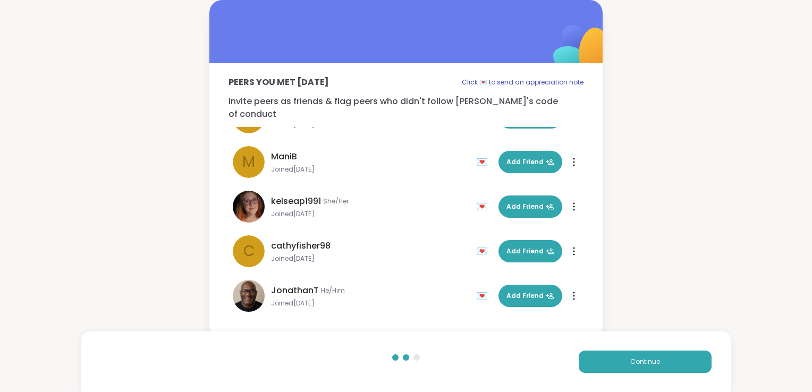
click at [574, 292] on icon at bounding box center [574, 295] width 1 height 7
click at [634, 246] on div "Peers you met today Click 💌 to send an appreciation note Invite peers as friend…" at bounding box center [406, 170] width 812 height 340
click at [609, 363] on button "Continue" at bounding box center [645, 362] width 133 height 22
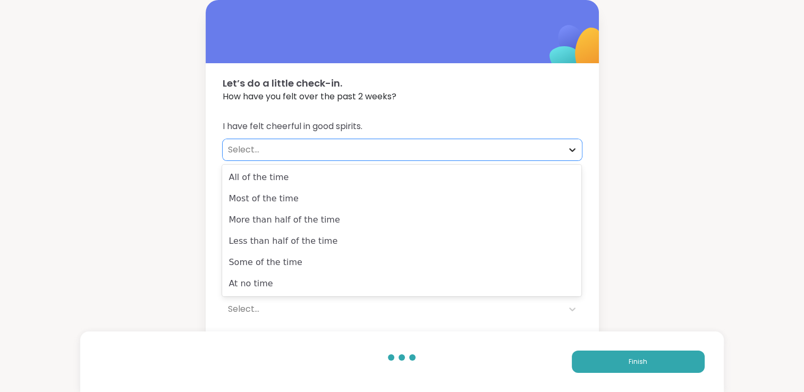
click at [576, 150] on icon at bounding box center [572, 150] width 11 height 11
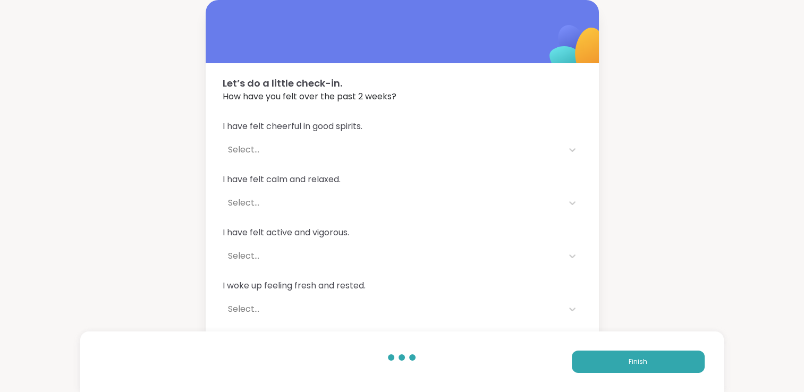
click at [646, 205] on div "Let’s do a little check-in. How have you felt over the past 2 weeks? I have fel…" at bounding box center [402, 193] width 804 height 386
click at [573, 154] on icon at bounding box center [572, 150] width 11 height 11
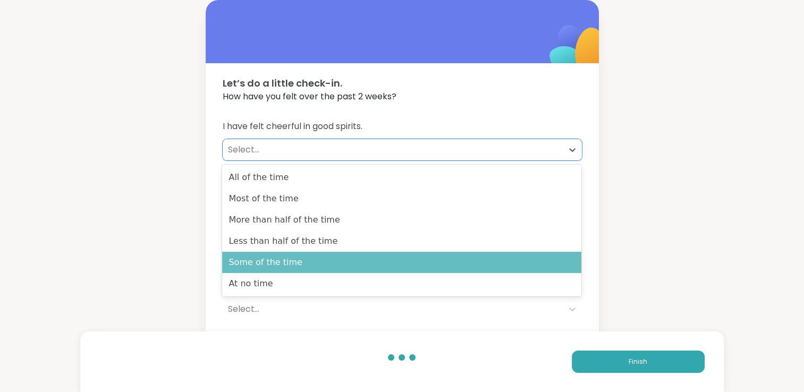
click at [478, 265] on div "Some of the time" at bounding box center [401, 262] width 359 height 21
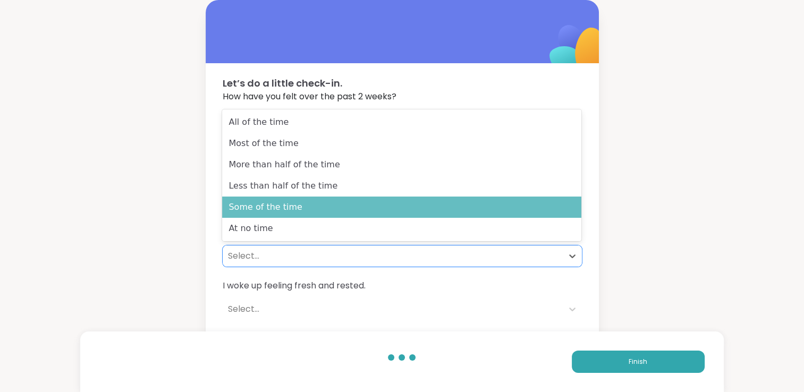
drag, startPoint x: 571, startPoint y: 254, endPoint x: 318, endPoint y: 211, distance: 256.6
click at [318, 211] on div "Some of the time" at bounding box center [401, 207] width 359 height 21
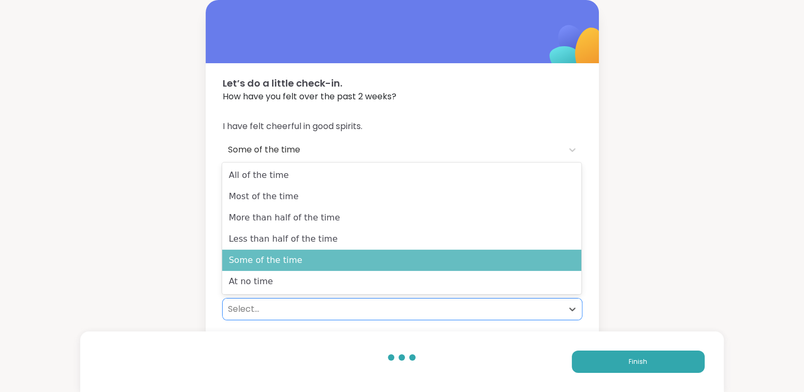
drag, startPoint x: 568, startPoint y: 309, endPoint x: 302, endPoint y: 263, distance: 269.9
click at [302, 263] on div "Some of the time" at bounding box center [401, 260] width 359 height 21
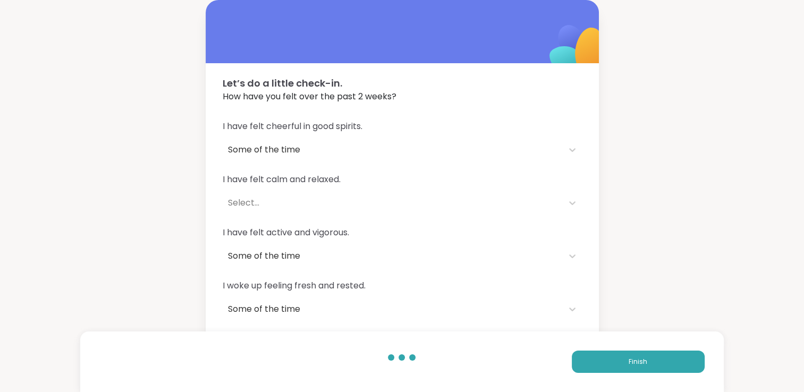
drag, startPoint x: 574, startPoint y: 312, endPoint x: 160, endPoint y: 255, distance: 417.4
click at [160, 255] on div "Let’s do a little check-in. How have you felt over the past 2 weeks? I have fel…" at bounding box center [402, 193] width 804 height 386
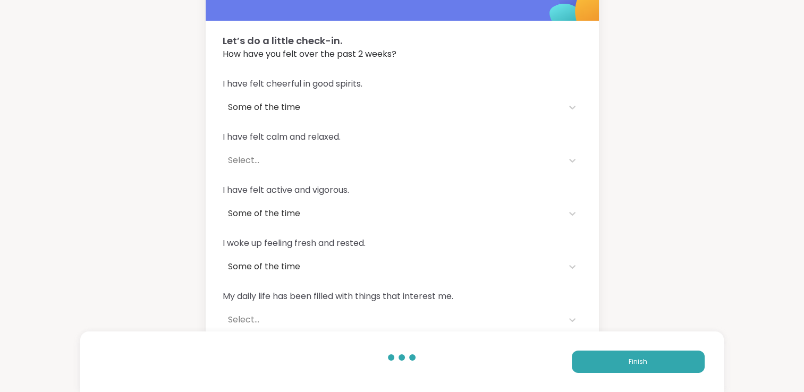
scroll to position [53, 0]
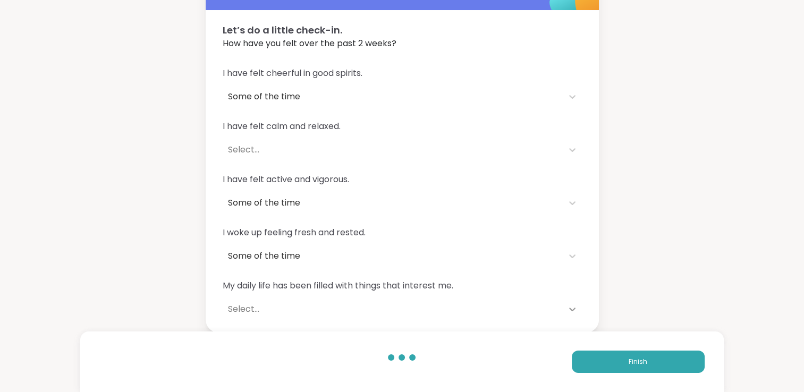
click at [569, 308] on icon at bounding box center [572, 310] width 6 height 4
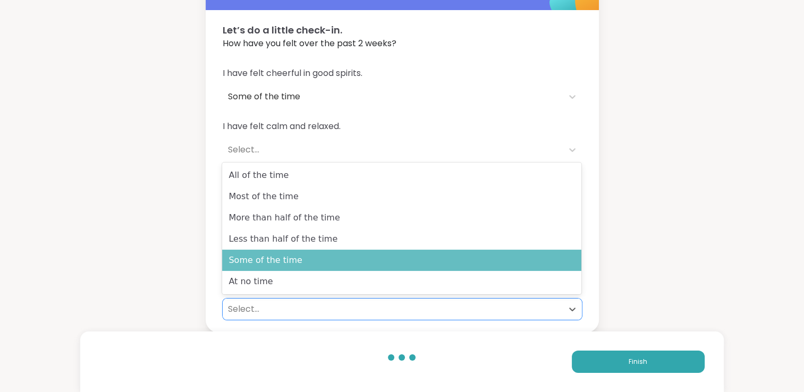
click at [502, 264] on div "Some of the time" at bounding box center [401, 260] width 359 height 21
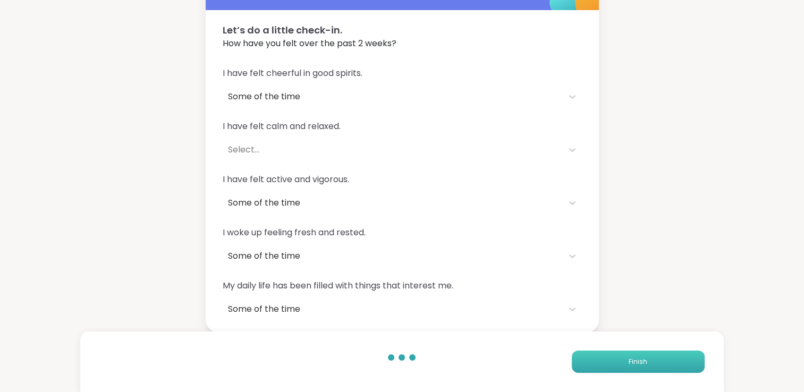
click at [630, 363] on span "Finish" at bounding box center [638, 362] width 19 height 10
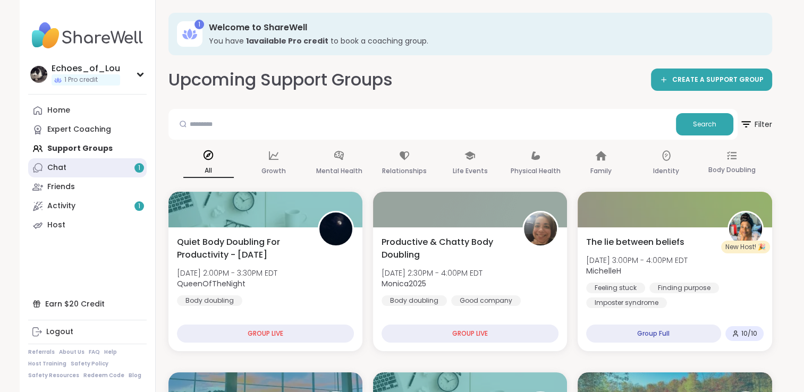
click at [125, 173] on link "Chat 1" at bounding box center [87, 167] width 119 height 19
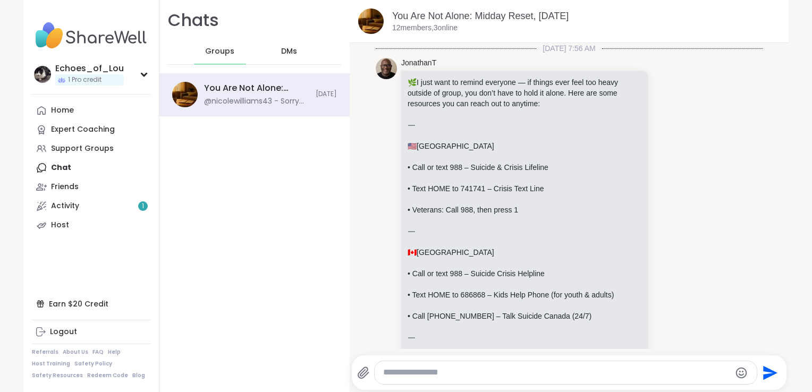
scroll to position [4789, 0]
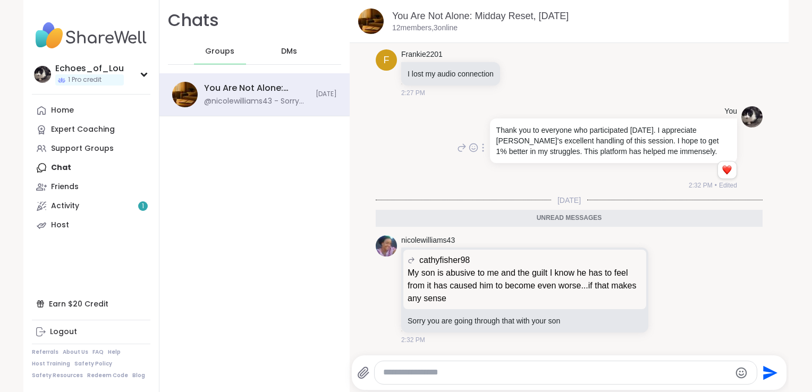
drag, startPoint x: 771, startPoint y: 326, endPoint x: 449, endPoint y: 137, distance: 373.2
click at [455, 137] on div "You Thank you to everyone who participated today. I appreciate Jonathan's excel…" at bounding box center [596, 148] width 282 height 85
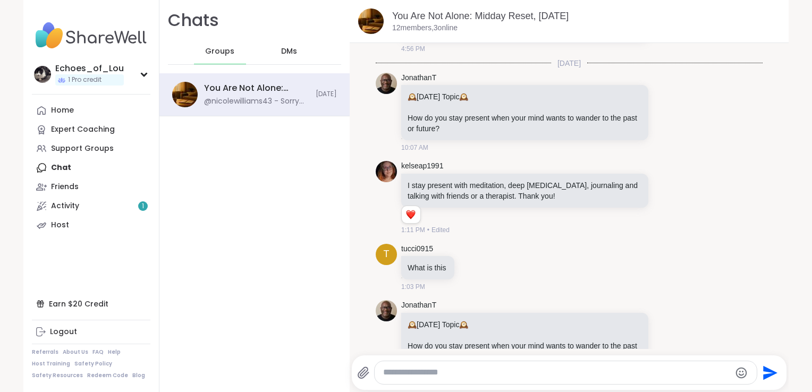
scroll to position [57, 0]
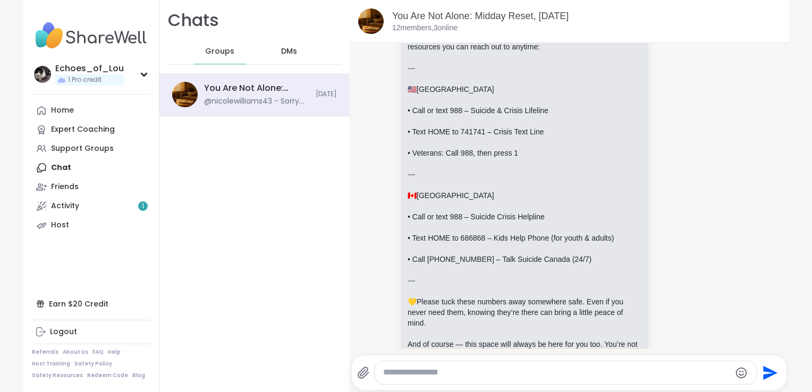
drag, startPoint x: 774, startPoint y: 68, endPoint x: 708, endPoint y: 23, distance: 79.3
drag, startPoint x: 708, startPoint y: 23, endPoint x: 536, endPoint y: 130, distance: 202.7
click at [536, 130] on p "• Text HOME to 741741 – Crisis Text Line" at bounding box center [525, 132] width 234 height 11
drag, startPoint x: 772, startPoint y: 50, endPoint x: 758, endPoint y: 31, distance: 23.9
click at [758, 31] on div "You Are Not Alone: Midday Reset, Oct 10 12 members, 3 online" at bounding box center [586, 22] width 388 height 24
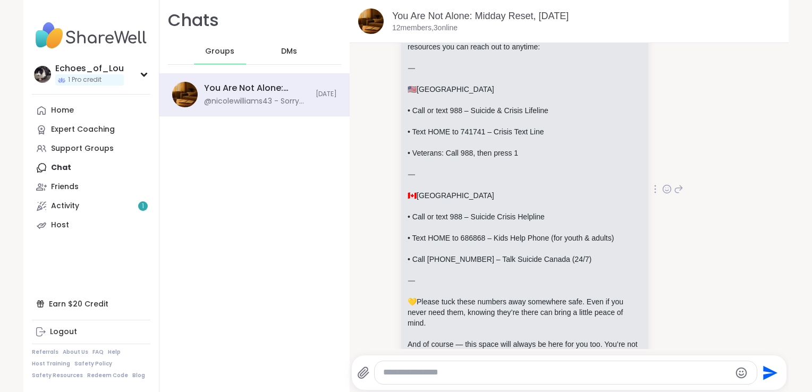
drag, startPoint x: 767, startPoint y: 88, endPoint x: 586, endPoint y: 88, distance: 181.3
click at [586, 88] on p "🇺🇸 United States" at bounding box center [525, 89] width 234 height 11
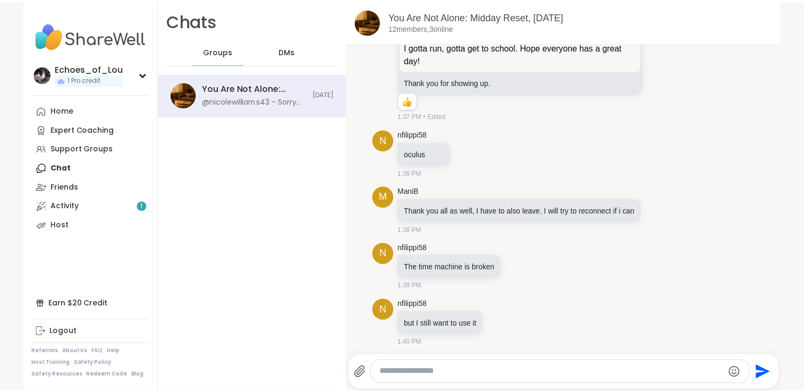
scroll to position [2758, 0]
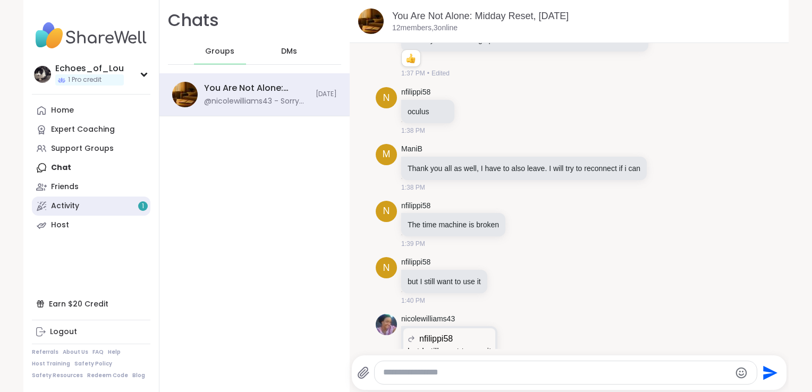
click at [61, 207] on div "Activity 1" at bounding box center [65, 206] width 28 height 11
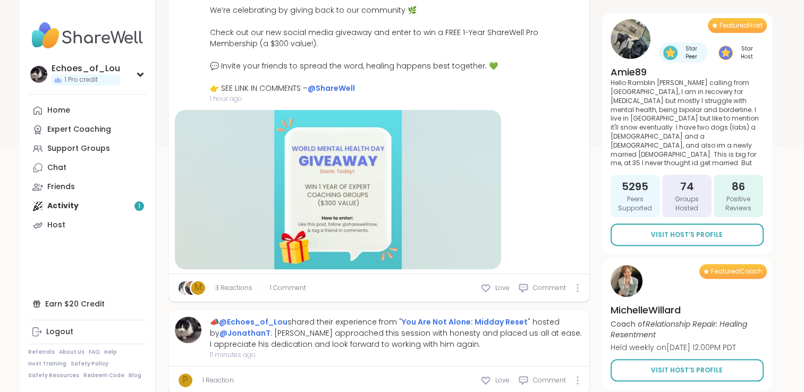
scroll to position [270, 0]
click at [83, 165] on link "Chat 1" at bounding box center [87, 167] width 119 height 19
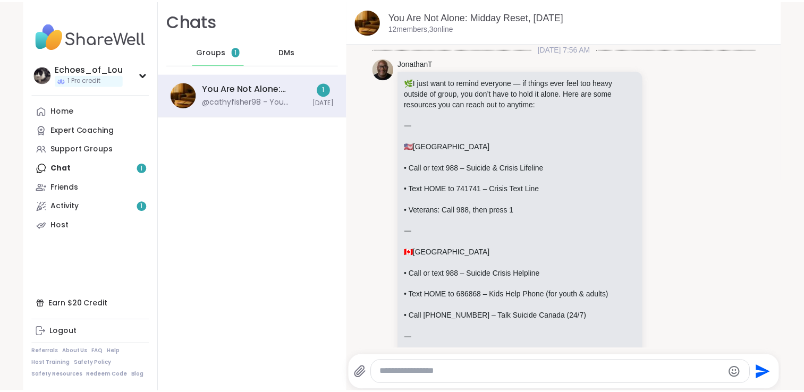
scroll to position [4882, 0]
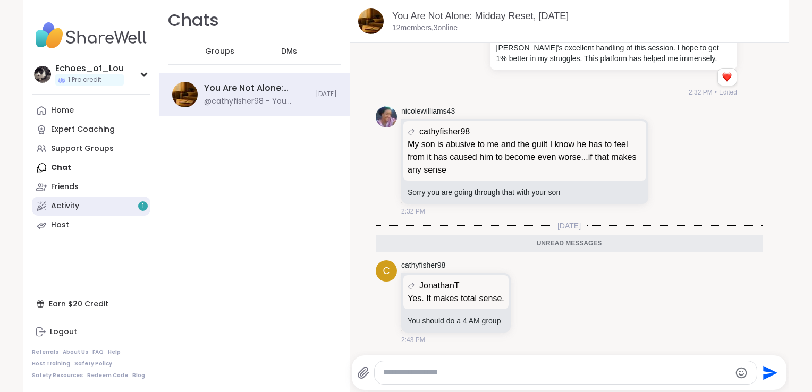
click at [99, 201] on link "Activity 1" at bounding box center [91, 206] width 119 height 19
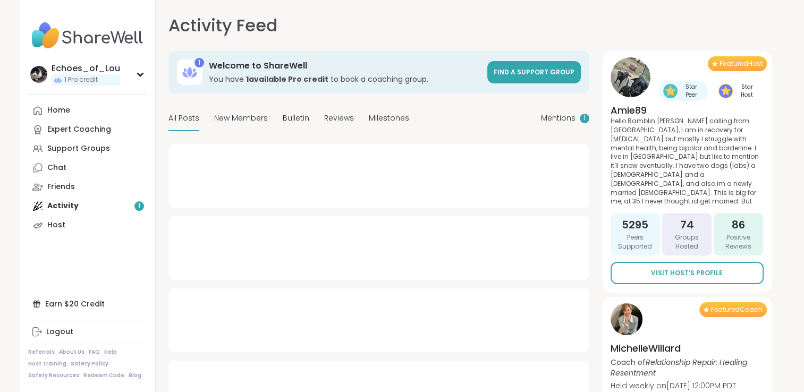
type textarea "*"
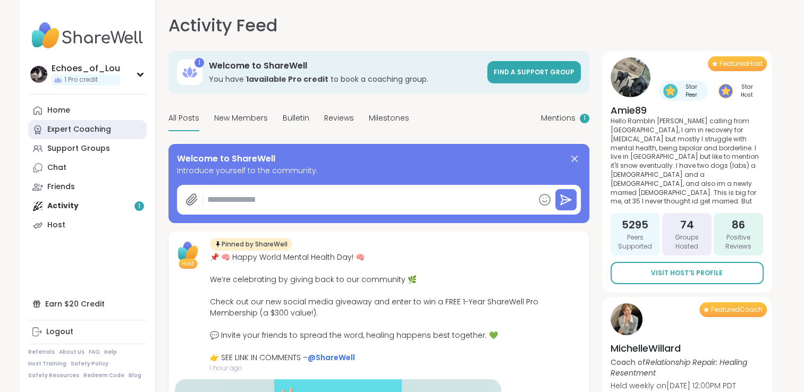
click at [89, 136] on link "Expert Coaching" at bounding box center [87, 129] width 119 height 19
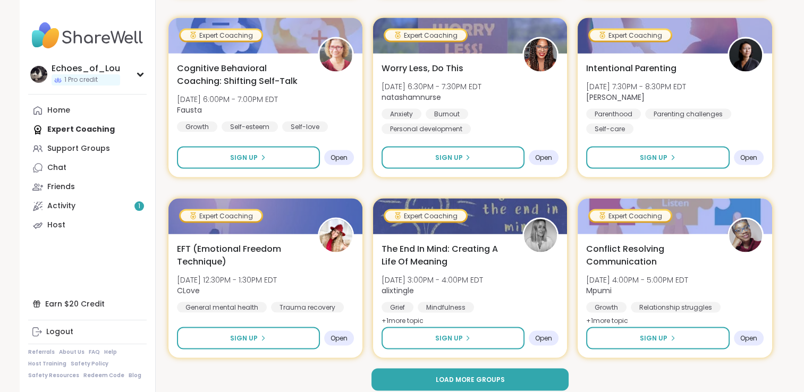
scroll to position [2009, 0]
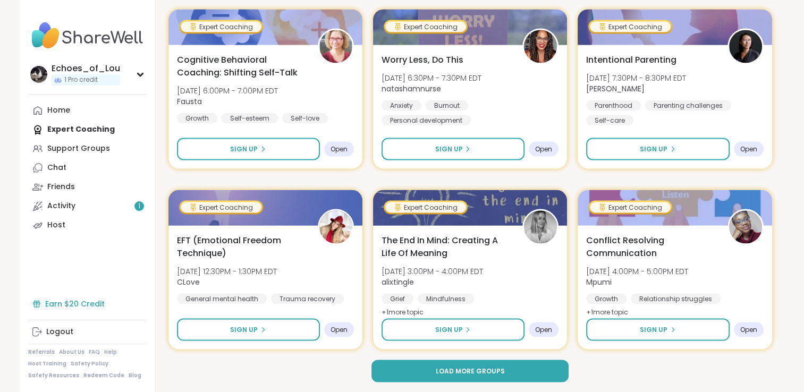
click at [60, 305] on div "Earn $20 Credit" at bounding box center [87, 304] width 119 height 19
